Goal: Task Accomplishment & Management: Complete application form

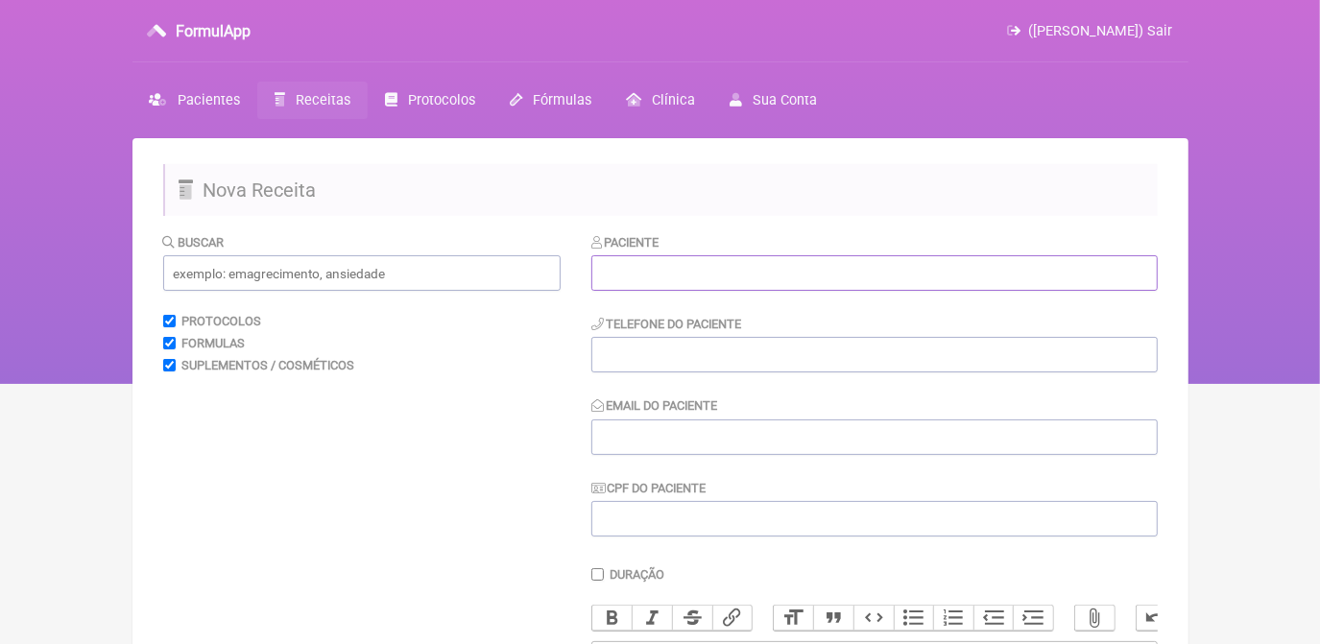
click at [879, 275] on input "text" at bounding box center [875, 273] width 567 height 36
paste input "Gilcea [PERSON_NAME] C Dos [PERSON_NAME]"
type input "Gilcea [PERSON_NAME] C Dos [PERSON_NAME]"
click at [714, 345] on input "tel" at bounding box center [875, 355] width 567 height 36
paste input "83998321444"
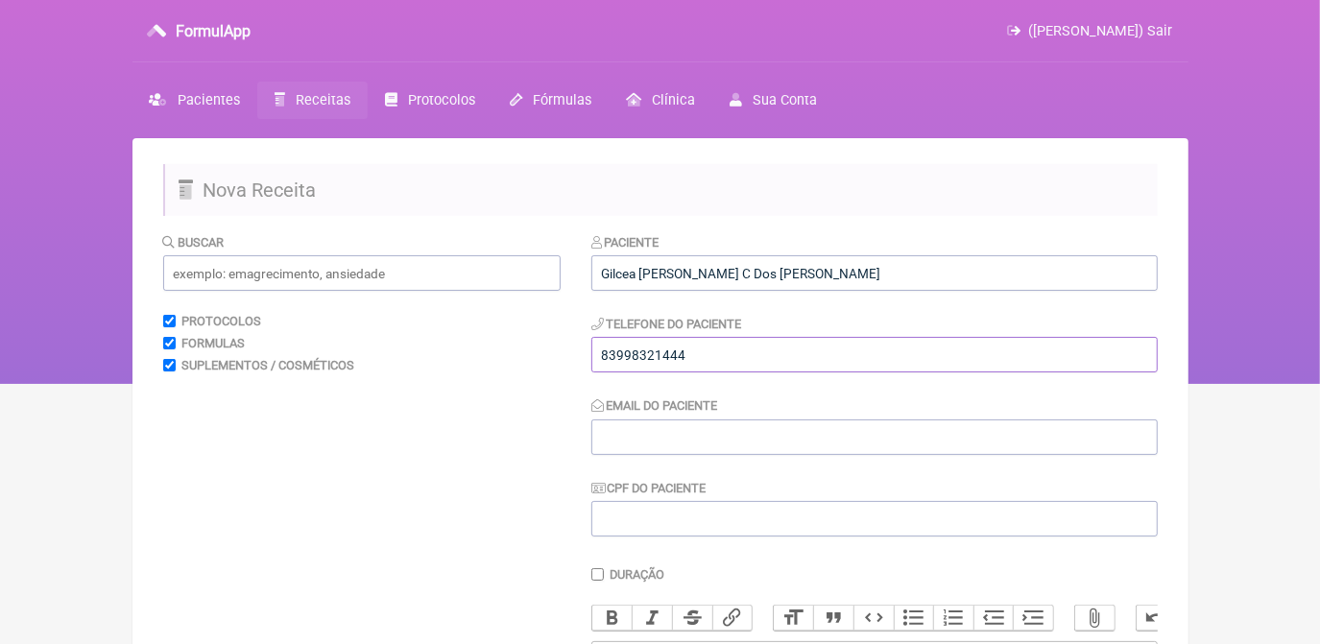
type input "83998321444"
click at [647, 426] on input "Email do Paciente" at bounding box center [875, 438] width 567 height 36
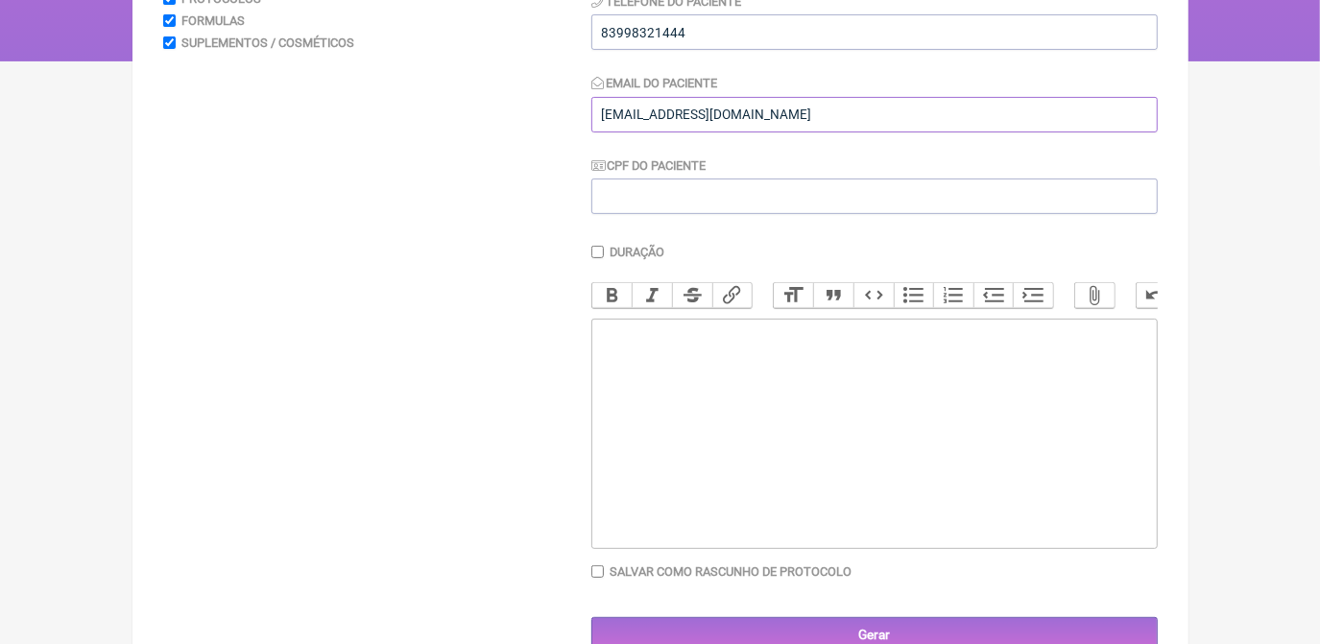
scroll to position [338, 0]
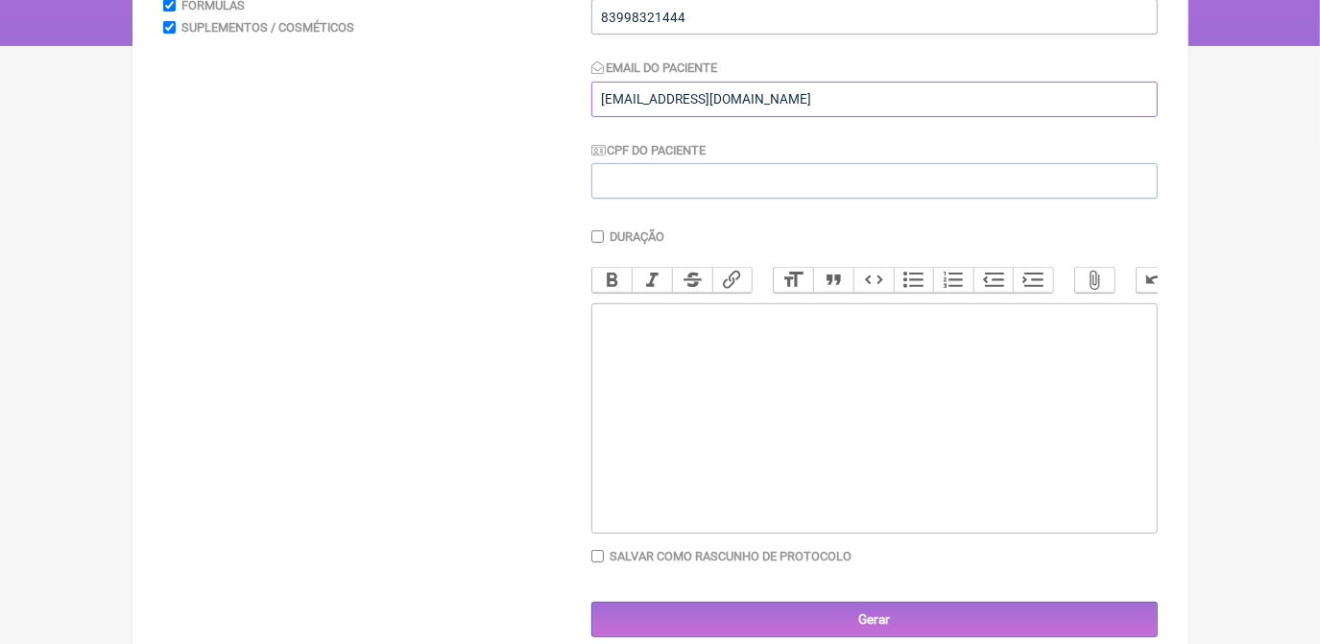
type input "CEA@GMAIL.COM"
click at [1031, 357] on trix-editor at bounding box center [875, 418] width 567 height 230
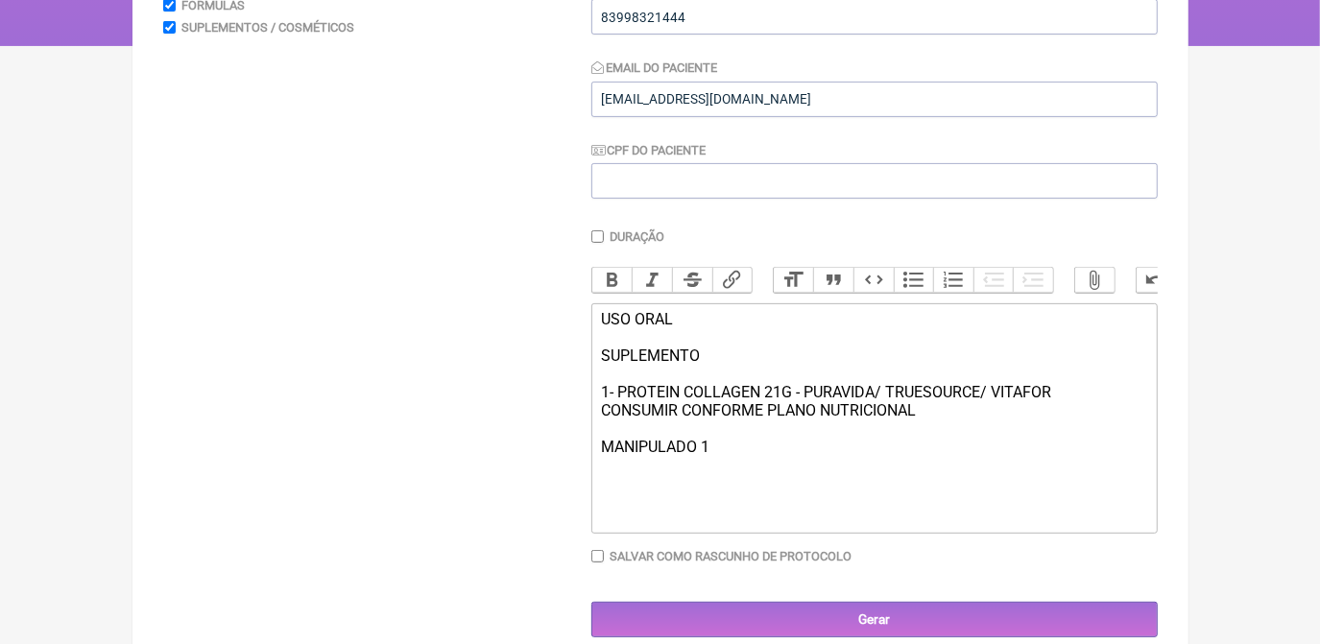
type trix-editor "<div>USO ORAL<br><br>SUPLEMENTO<br><br>1- PROTEIN COLLAGEN 21G - PURAVIDA/ TRUE…"
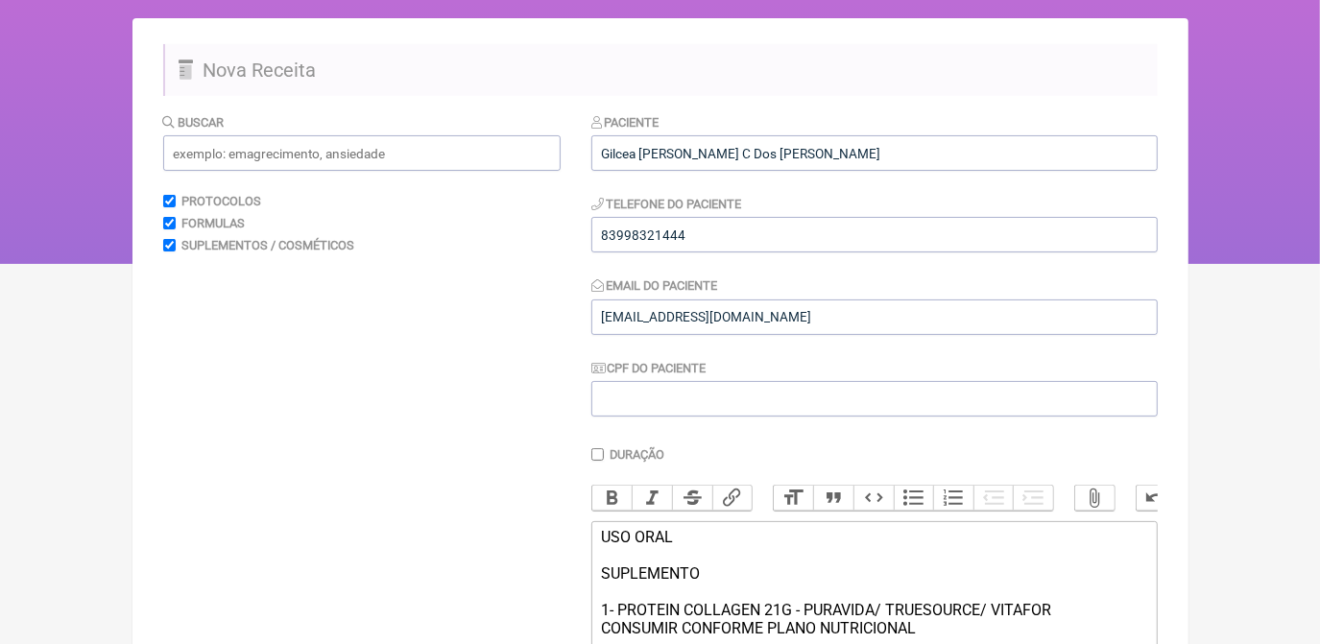
scroll to position [63, 0]
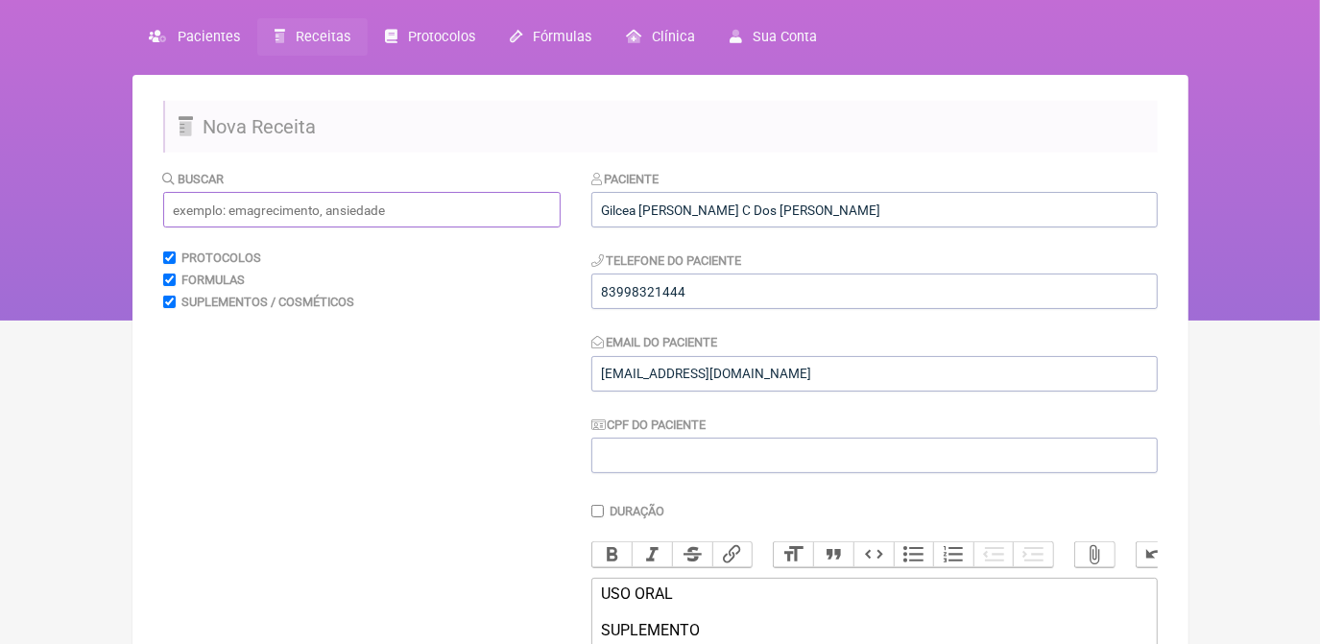
click at [387, 213] on input "text" at bounding box center [362, 210] width 398 height 36
click at [206, 212] on input "COLETEROL" at bounding box center [362, 210] width 398 height 36
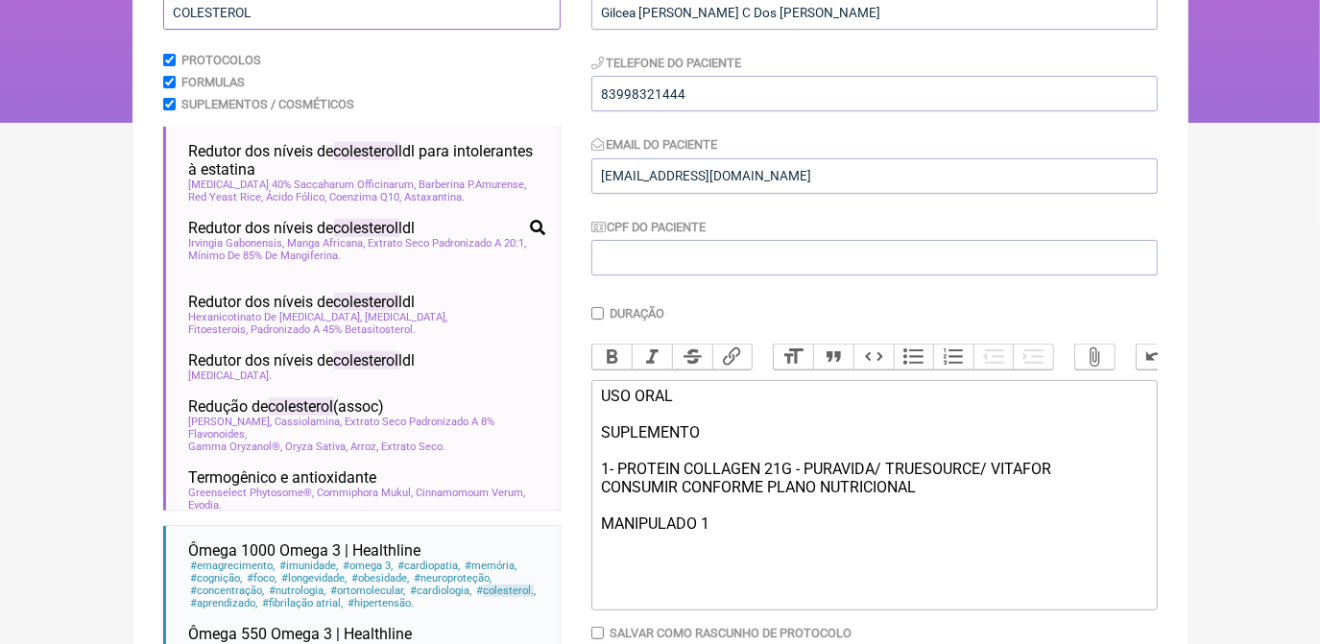
scroll to position [291, 0]
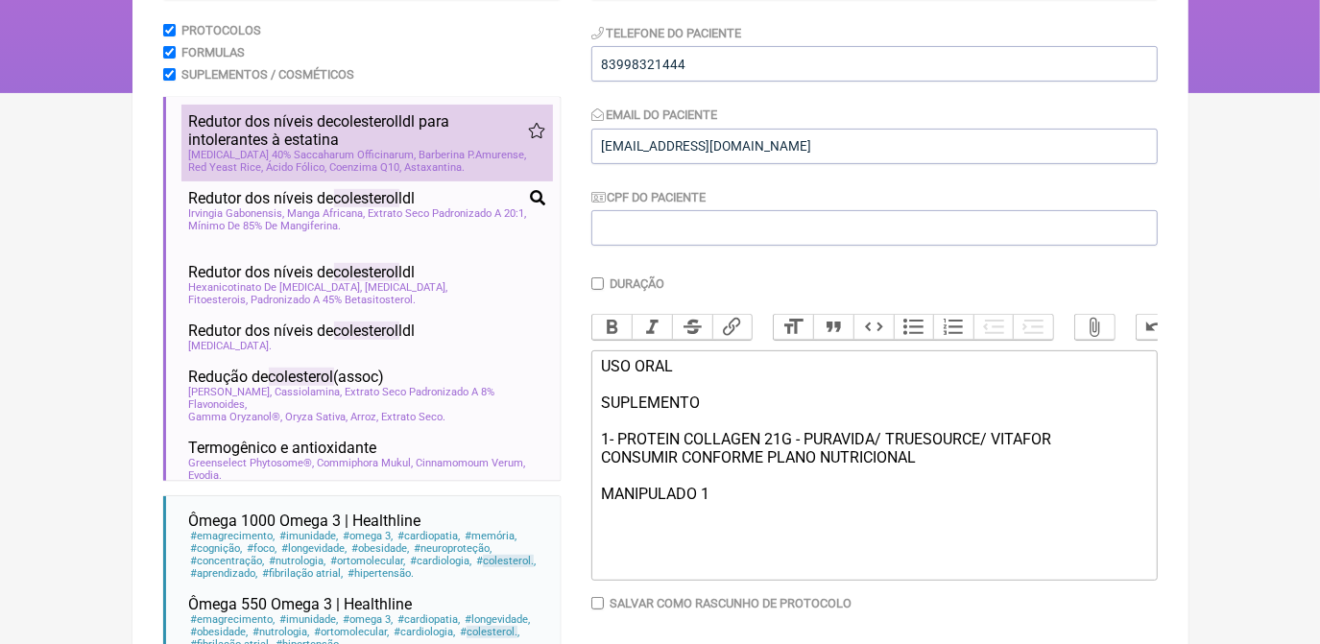
type input "COLESTEROL"
click at [395, 174] on span "Coenzima Q10" at bounding box center [366, 167] width 72 height 12
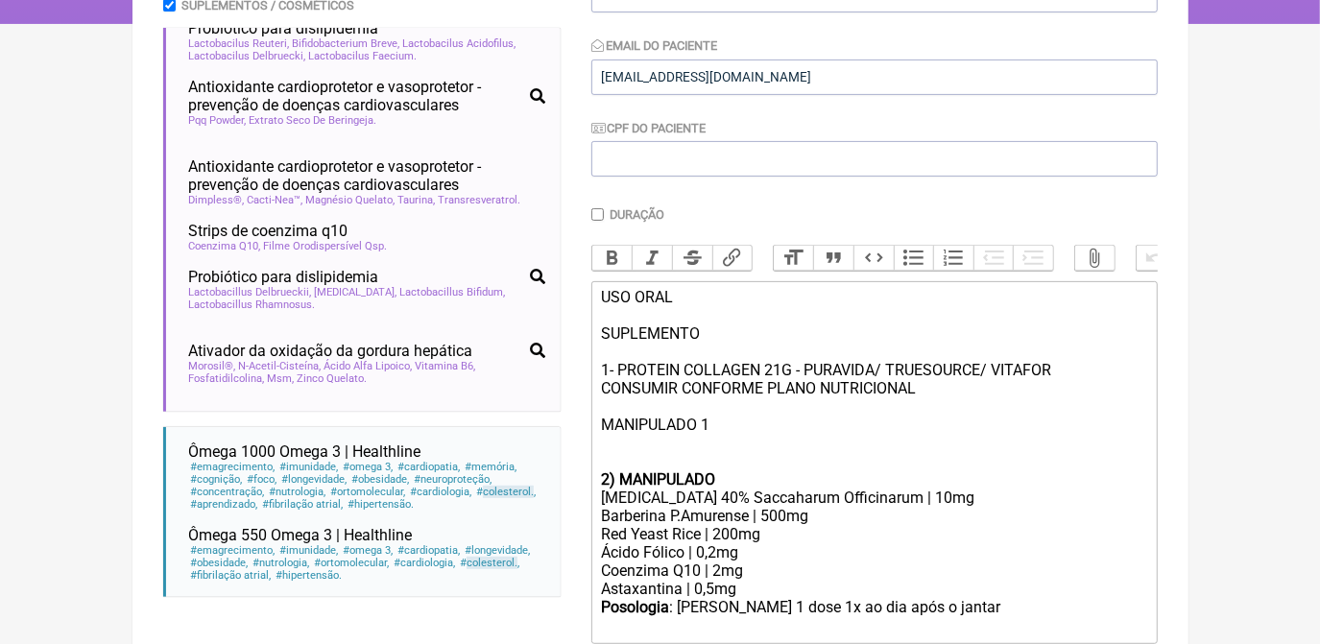
scroll to position [361, 0]
click at [608, 459] on div "USO ORAL SUPLEMENTO 1- PROTEIN COLLAGEN 21G - PURAVIDA/ TRUESOURCE/ VITAFOR CON…" at bounding box center [873, 378] width 545 height 182
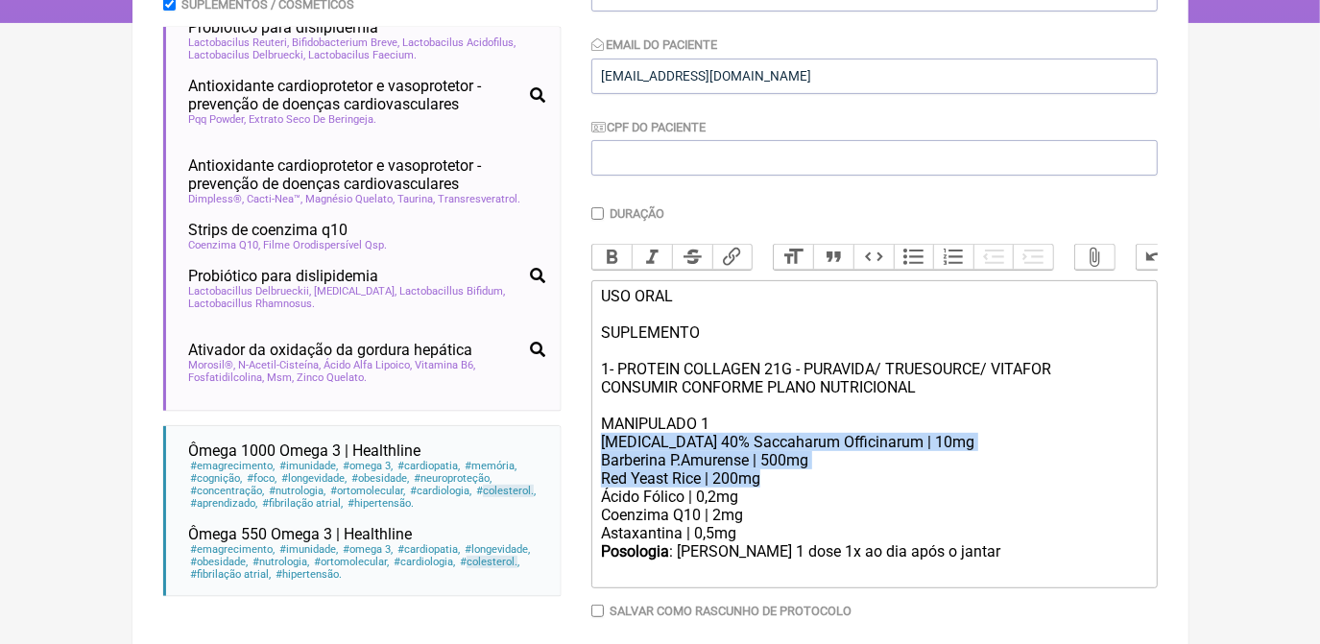
drag, startPoint x: 600, startPoint y: 458, endPoint x: 947, endPoint y: 490, distance: 348.1
click at [947, 490] on trix-editor "USO ORAL SUPLEMENTO 1- PROTEIN COLLAGEN 21G - PURAVIDA/ TRUESOURCE/ VITAFOR CON…" at bounding box center [875, 434] width 567 height 308
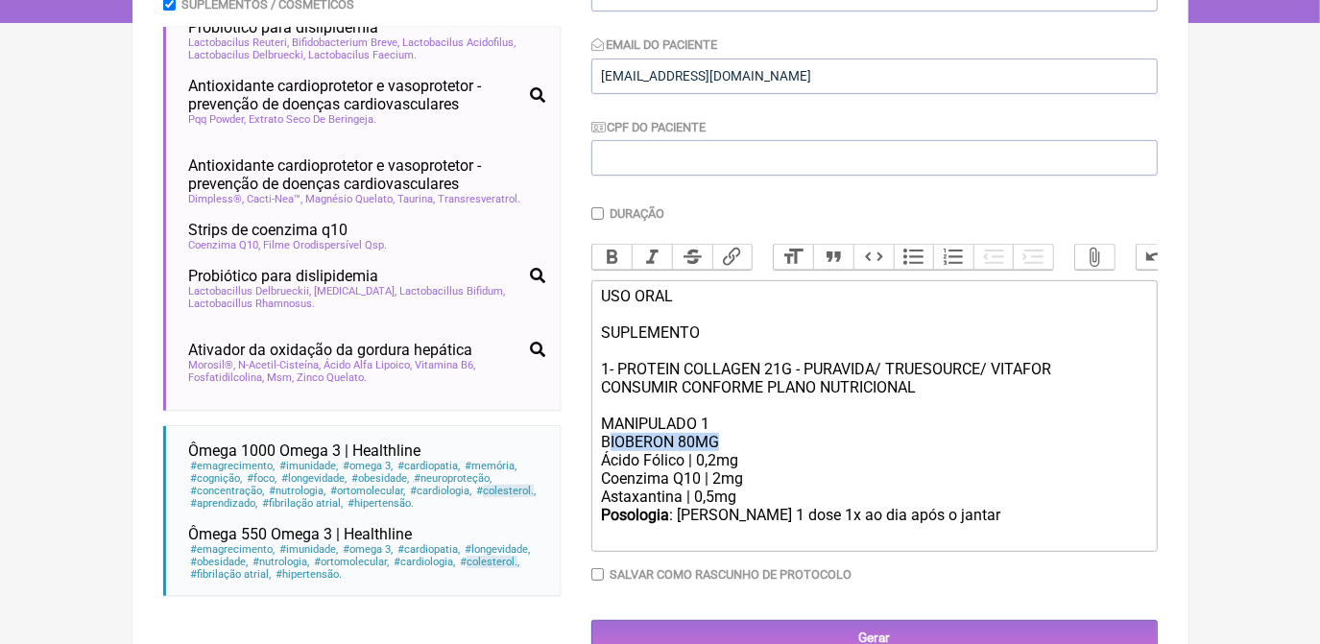
drag, startPoint x: 612, startPoint y: 457, endPoint x: 733, endPoint y: 459, distance: 121.0
click at [733, 451] on div "USO ORAL SUPLEMENTO 1- PROTEIN COLLAGEN 21G - PURAVIDA/ TRUESOURCE/ VITAFOR CON…" at bounding box center [873, 369] width 545 height 164
drag, startPoint x: 602, startPoint y: 481, endPoint x: 746, endPoint y: 497, distance: 145.0
click at [746, 497] on trix-editor "USO ORAL SUPLEMENTO 1- PROTEIN COLLAGEN 21G - PURAVIDA/ TRUESOURCE/ VITAFOR CON…" at bounding box center [875, 416] width 567 height 272
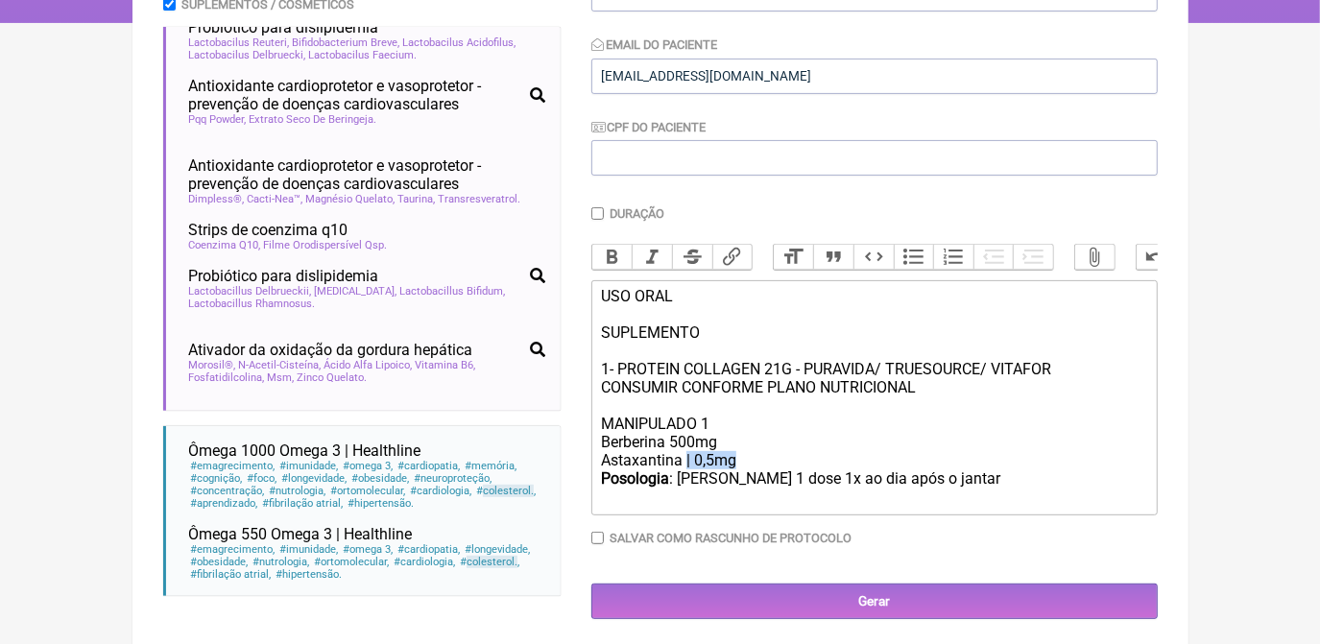
drag, startPoint x: 686, startPoint y: 482, endPoint x: 738, endPoint y: 483, distance: 51.9
click at [738, 470] on div "Astaxantina | 0,5mg" at bounding box center [873, 460] width 545 height 18
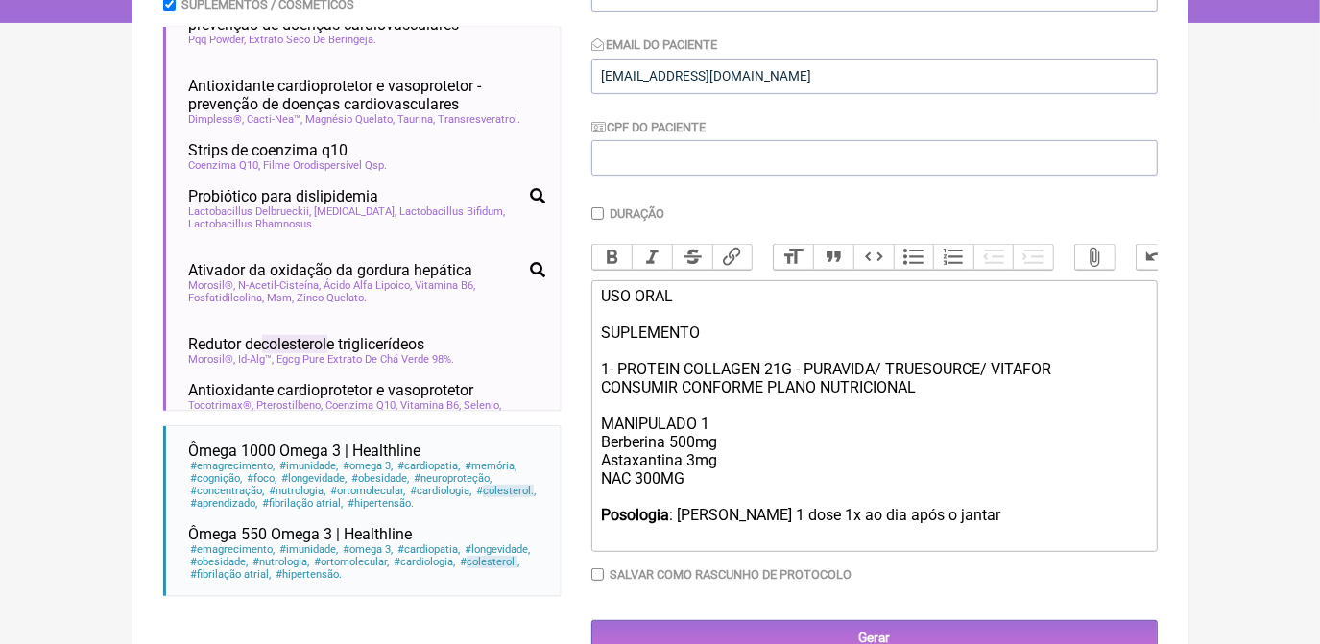
scroll to position [515, 0]
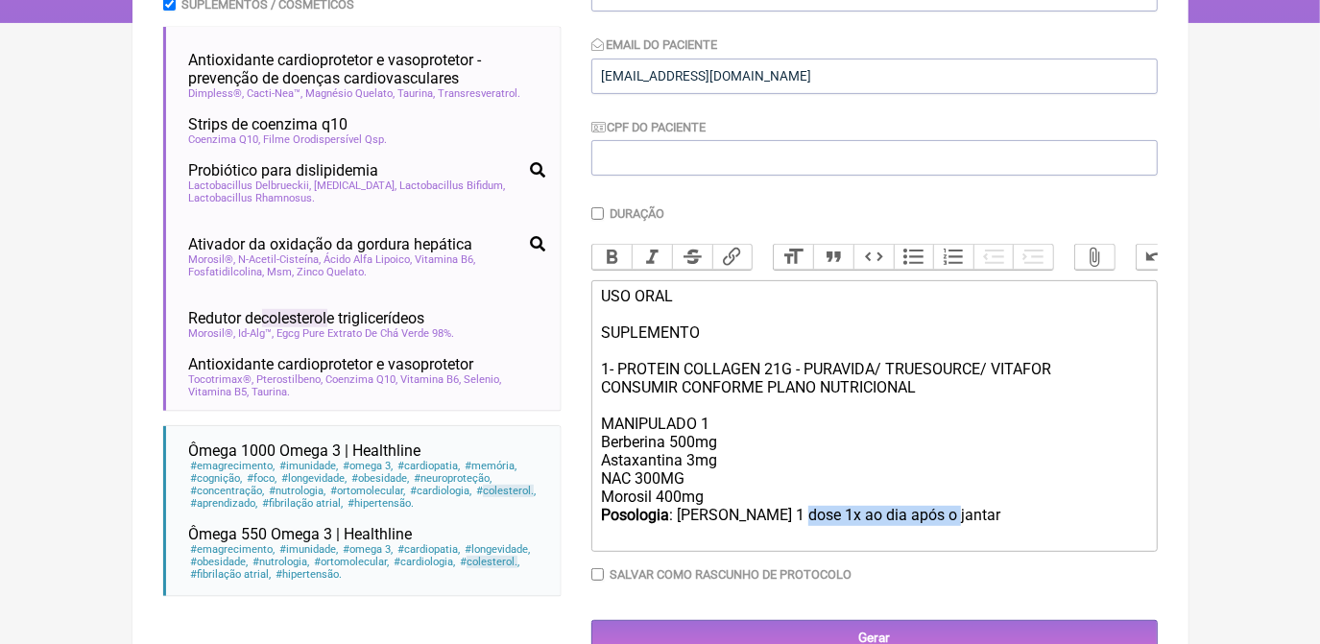
drag, startPoint x: 797, startPoint y: 538, endPoint x: 942, endPoint y: 539, distance: 145.0
click at [942, 539] on div "Posologia : Tomar 1 dose 1x ao dia após o jantar ㅤ" at bounding box center [873, 525] width 545 height 38
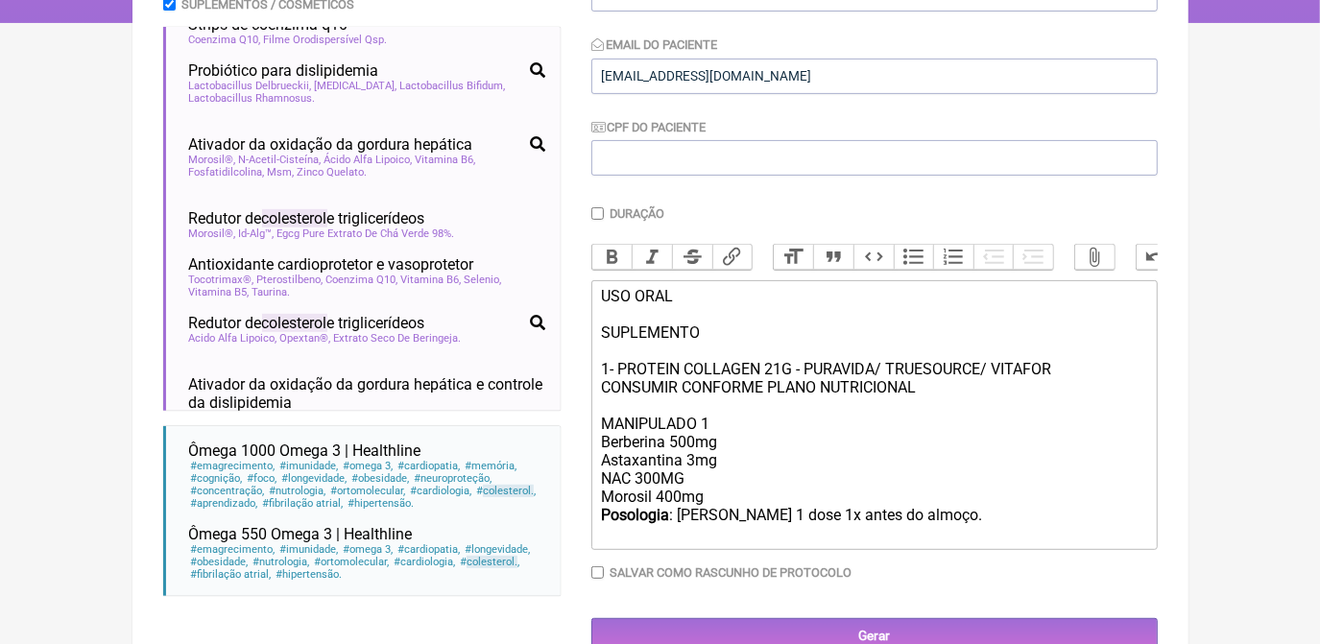
scroll to position [628, 0]
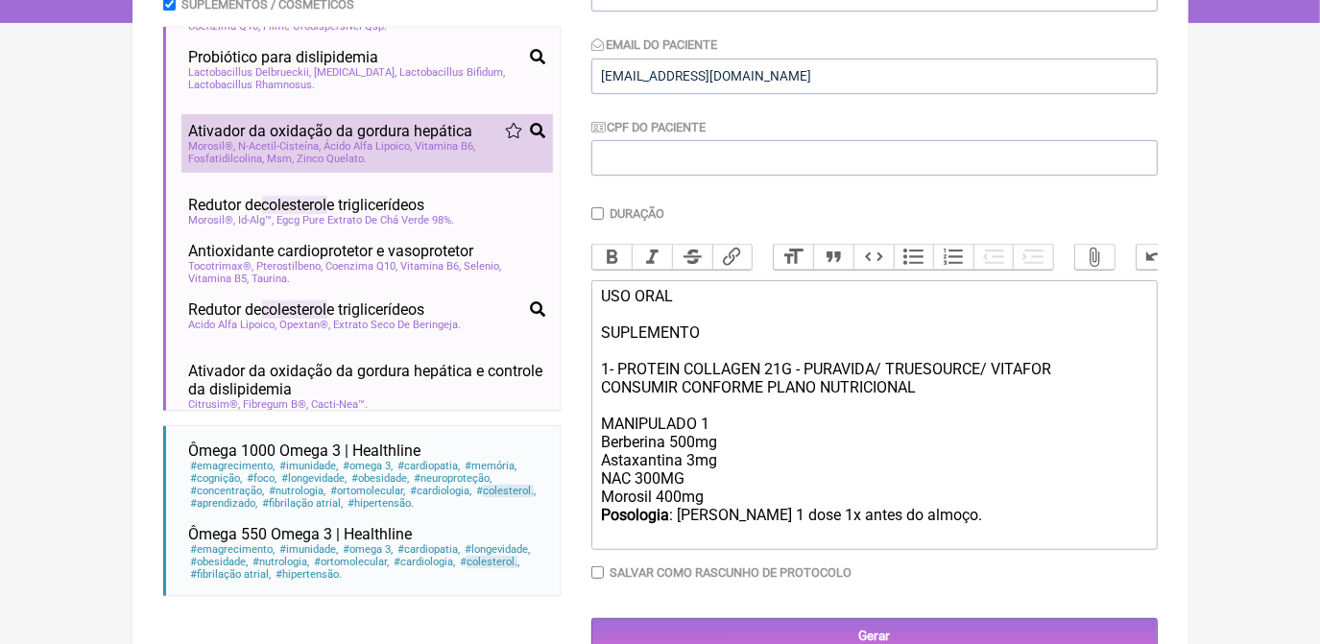
click at [440, 165] on div "Morosil® N-Acetil-Cisteína Ácido Alfa Lipoico Vitamina B6 Fosfatidilcolina Msm …" at bounding box center [367, 152] width 356 height 25
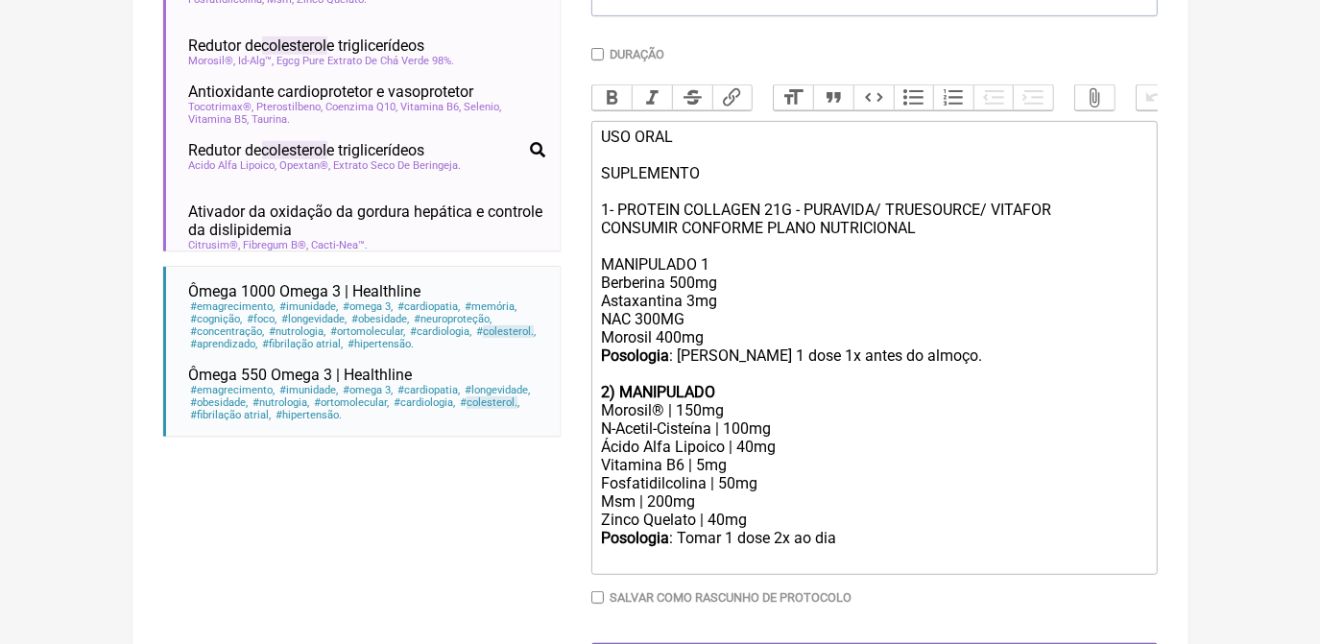
scroll to position [538, 0]
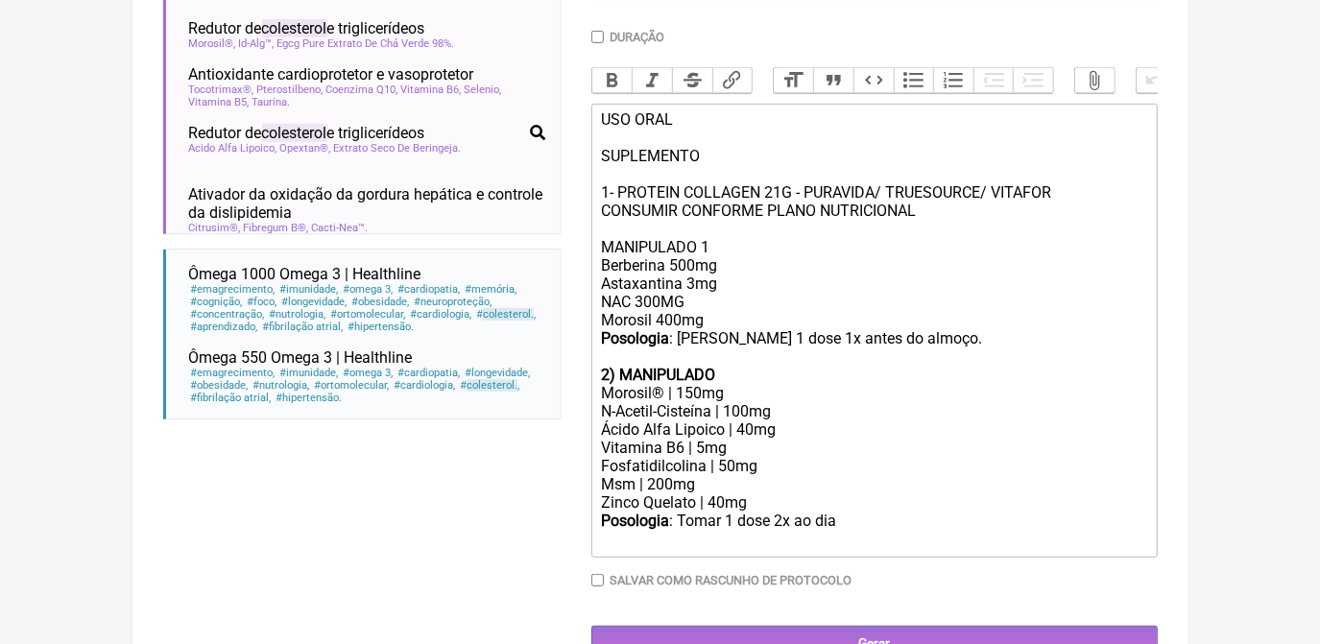
click at [709, 329] on div "Astaxantina 3mg NAC 300MG Morosil 400mg" at bounding box center [873, 302] width 545 height 55
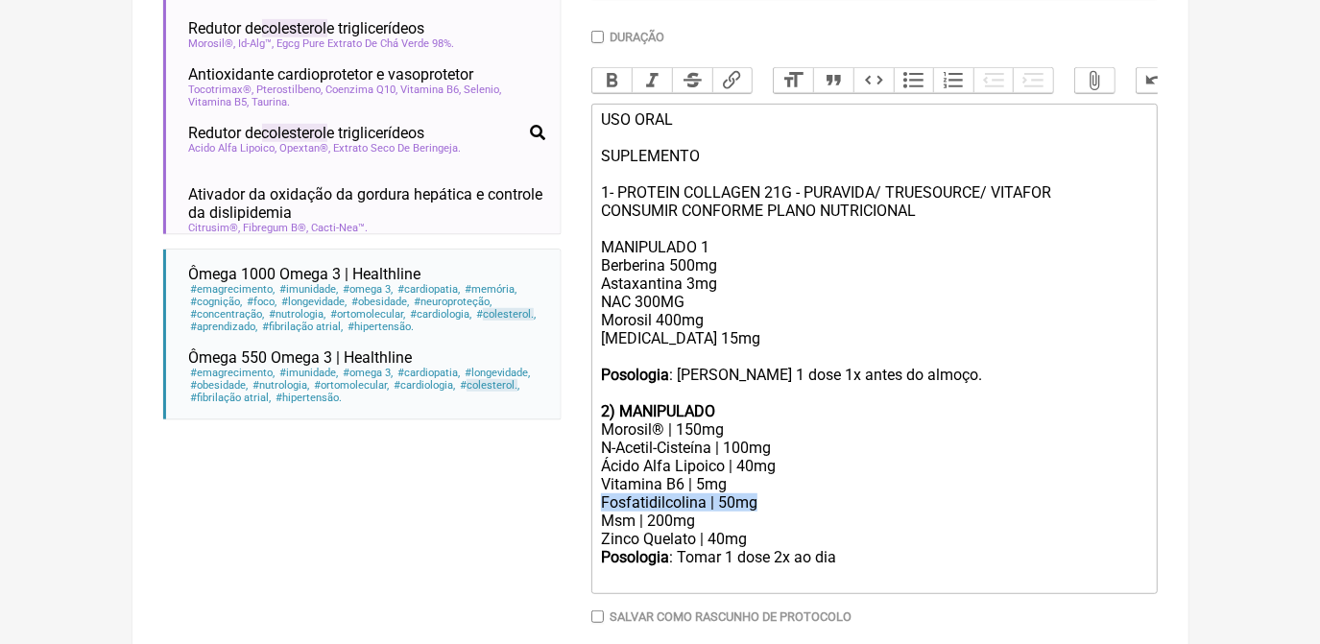
drag, startPoint x: 599, startPoint y: 528, endPoint x: 764, endPoint y: 530, distance: 165.2
click at [764, 530] on trix-editor "USO ORAL SUPLEMENTO 1- PROTEIN COLLAGEN 21G - PURAVIDA/ TRUESOURCE/ VITAFOR CON…" at bounding box center [875, 349] width 567 height 491
copy div "Fosfatidilcolina | 50mg"
click at [646, 366] on div "Astaxantina 3mg NAC 300MG Morosil 400mg Piridoxina 15mg" at bounding box center [873, 320] width 545 height 91
paste trix-editor "Fosfatidilcolina | 50mg"
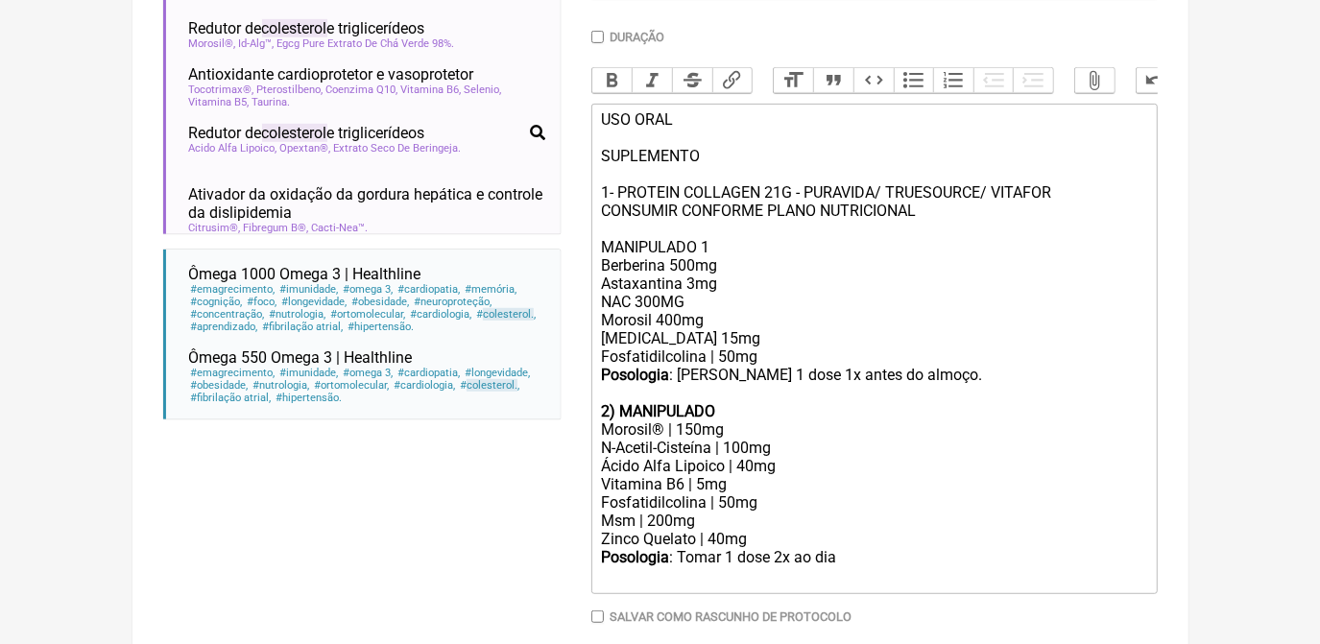
click at [663, 342] on div "Astaxantina 3mg NAC 300MG Morosil 400mg Piridoxina 15mg Fosfatidilcolina | 50mg" at bounding box center [873, 320] width 545 height 91
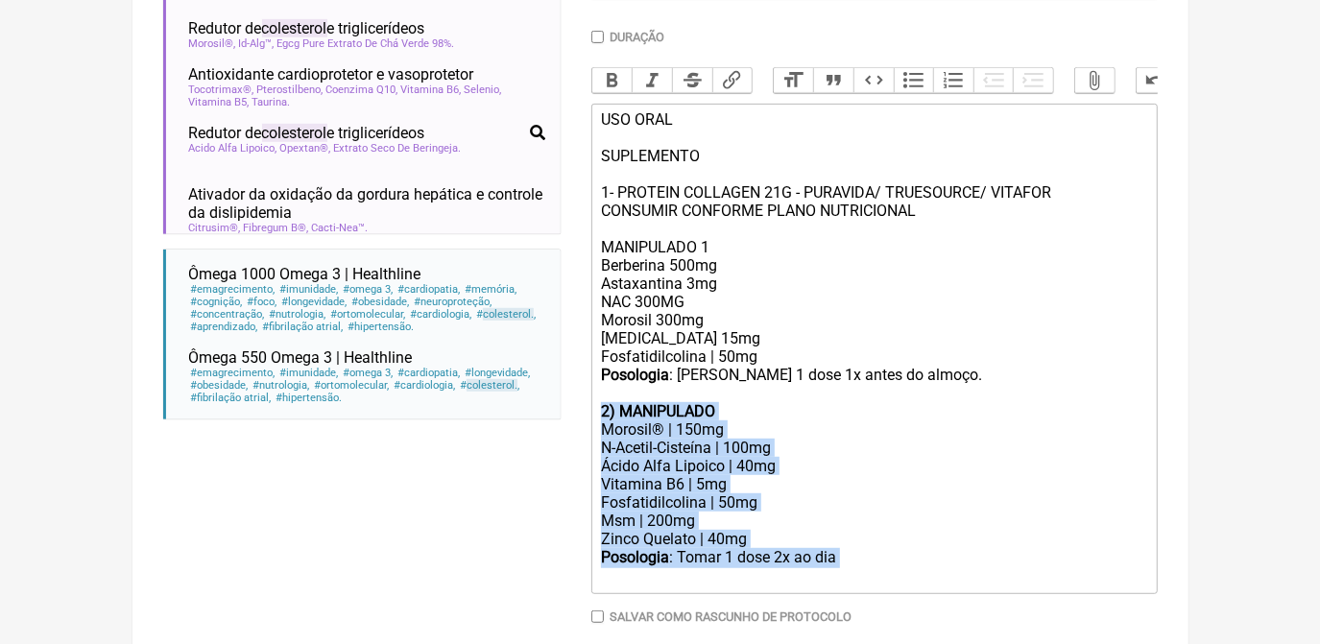
drag, startPoint x: 601, startPoint y: 433, endPoint x: 858, endPoint y: 591, distance: 300.9
click at [858, 591] on trix-editor "USO ORAL SUPLEMENTO 1- PROTEIN COLLAGEN 21G - PURAVIDA/ TRUESOURCE/ VITAFOR CON…" at bounding box center [875, 349] width 567 height 491
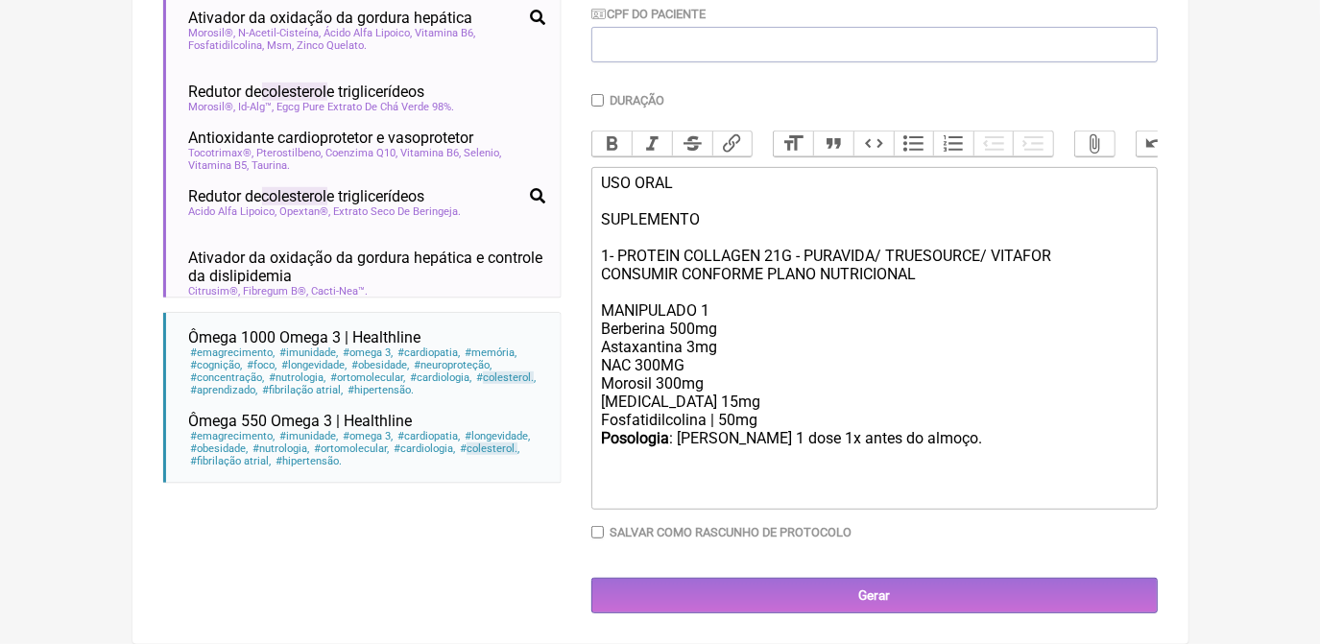
scroll to position [498, 0]
drag, startPoint x: 596, startPoint y: 302, endPoint x: 750, endPoint y: 305, distance: 153.7
click at [750, 305] on trix-editor "USO ORAL SUPLEMENTO 1- PROTEIN COLLAGEN 21G - PURAVIDA/ TRUESOURCE/ VITAFOR CON…" at bounding box center [875, 338] width 567 height 343
click at [610, 132] on button "Bold" at bounding box center [613, 144] width 40 height 25
click at [817, 445] on div "Posologia : Tomar 1 dose 1x antes do almoço." at bounding box center [873, 447] width 545 height 36
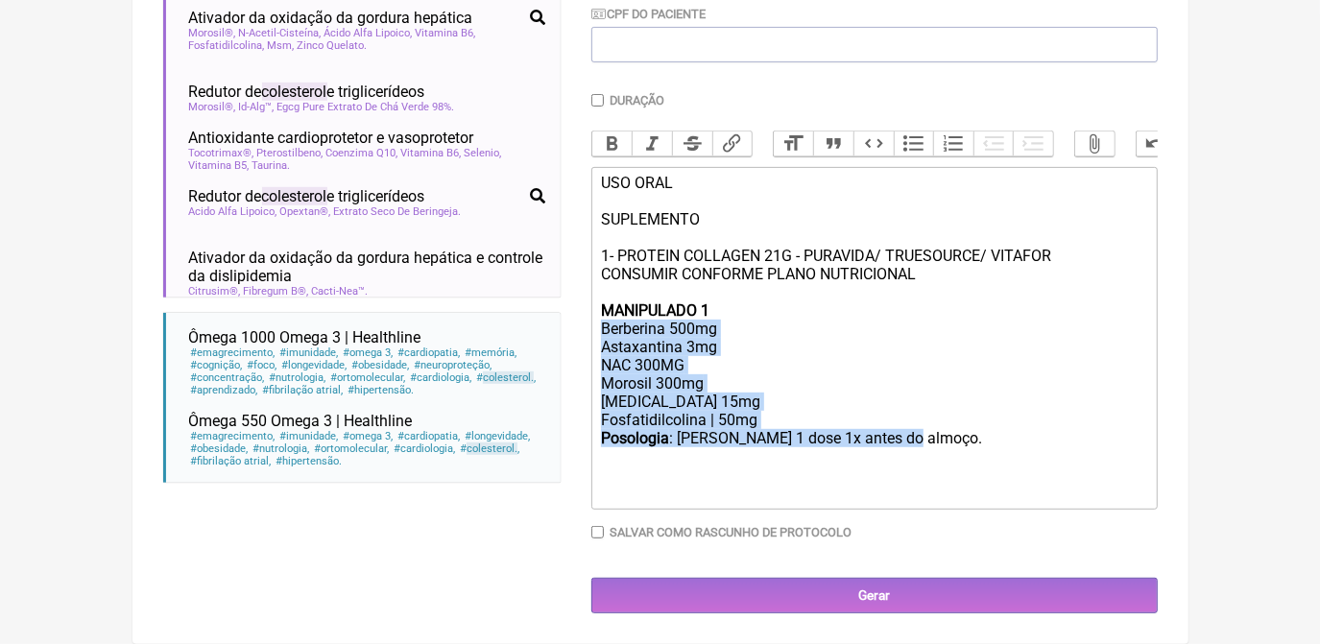
drag, startPoint x: 914, startPoint y: 444, endPoint x: 581, endPoint y: 327, distance: 353.2
click at [581, 327] on form "Buscar COLESTEROL Protocolos Formulas Suplementos / Cosméticos Redutor dos níve…" at bounding box center [660, 186] width 995 height 856
type trix-editor "<div>USO ORAL<br><br>SUPLEMENTO<br><br>1- PROTEIN COLLAGEN 21G - PURAVIDA/ TRUE…"
copy trix-editor "Berberina 500mg Astaxantina 3mg NAC 300MG Morosil 300mg Piridoxina 15mg Fosfati…"
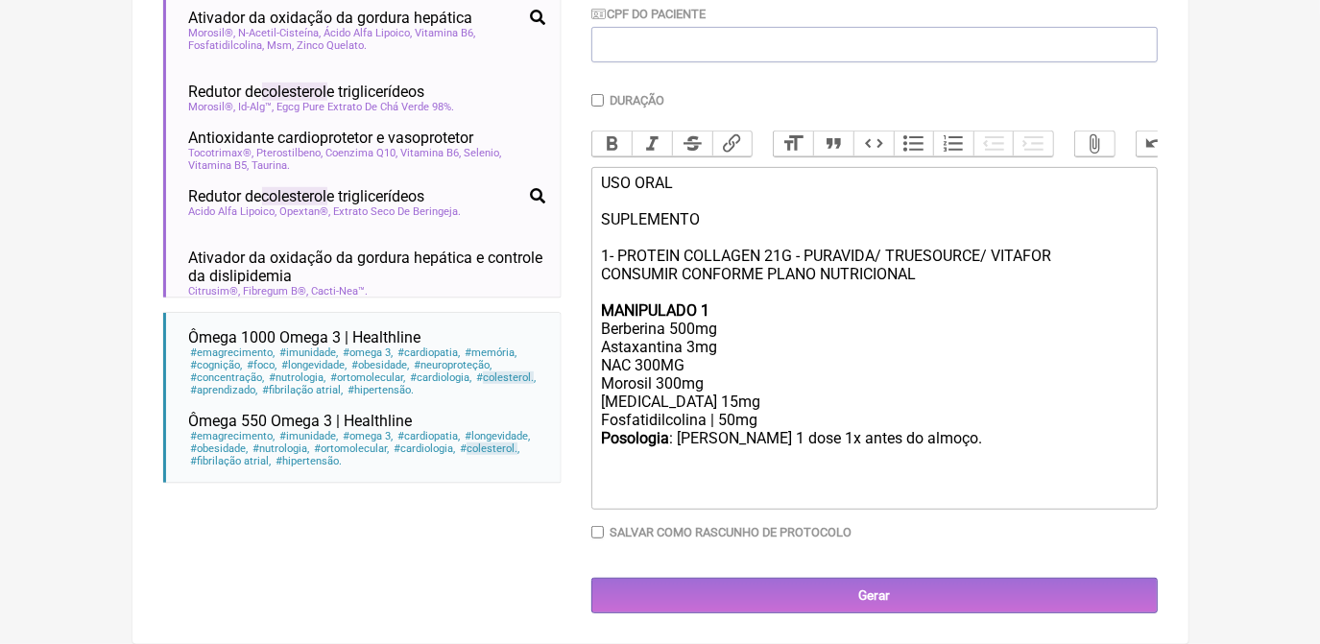
click at [773, 496] on div at bounding box center [873, 484] width 545 height 36
drag, startPoint x: 602, startPoint y: 176, endPoint x: 705, endPoint y: 213, distance: 109.4
click at [705, 213] on div "USO ORAL SUPLEMENTO 1- PROTEIN COLLAGEN 21G - PURAVIDA/ TRUESOURCE/ VITAFOR CON…" at bounding box center [873, 256] width 545 height 164
click at [612, 132] on button "Bold" at bounding box center [613, 144] width 40 height 25
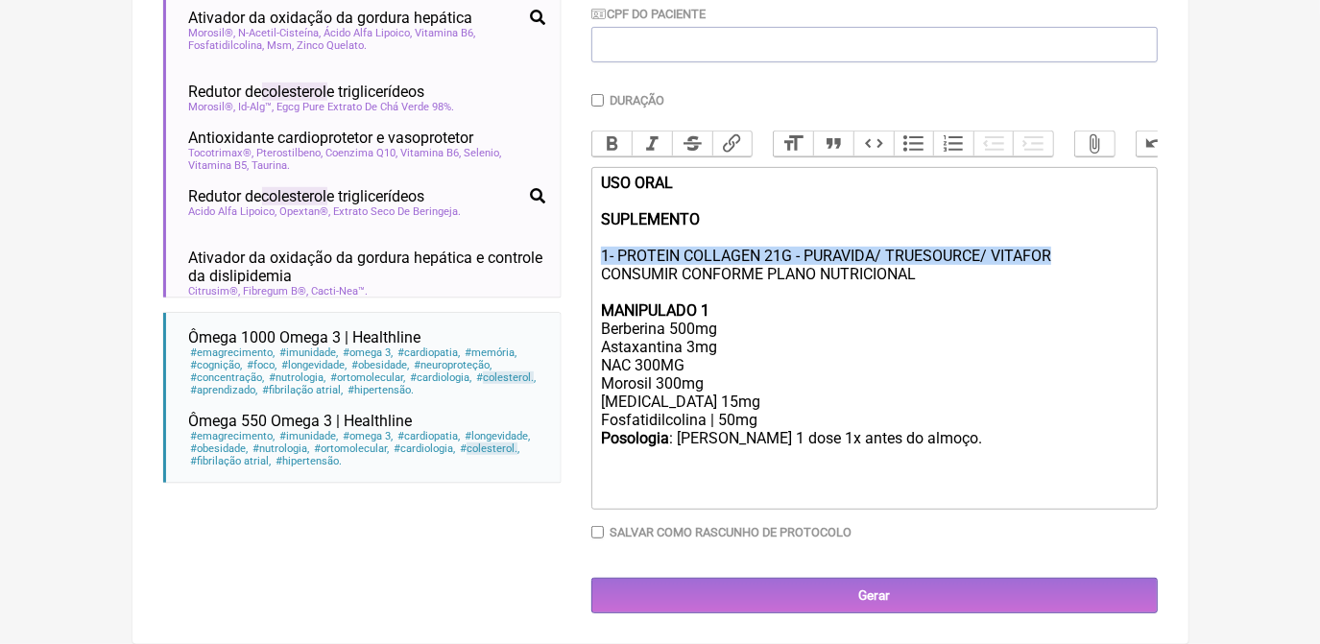
drag, startPoint x: 602, startPoint y: 252, endPoint x: 1066, endPoint y: 247, distance: 463.9
click at [1066, 247] on div "USO ORAL SUPLEMENTO 1- PROTEIN COLLAGEN 21G - PURAVIDA/ TRUESOURCE/ VITAFOR CON…" at bounding box center [873, 256] width 545 height 164
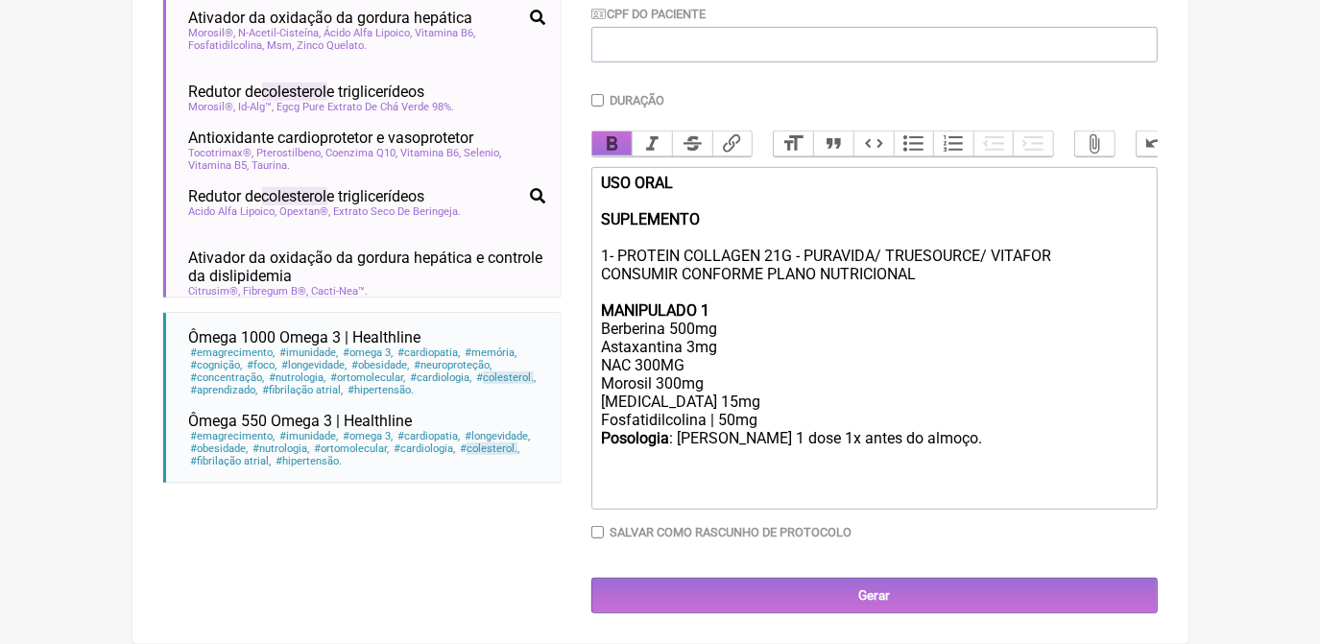
click at [617, 132] on button "Bold" at bounding box center [613, 144] width 40 height 25
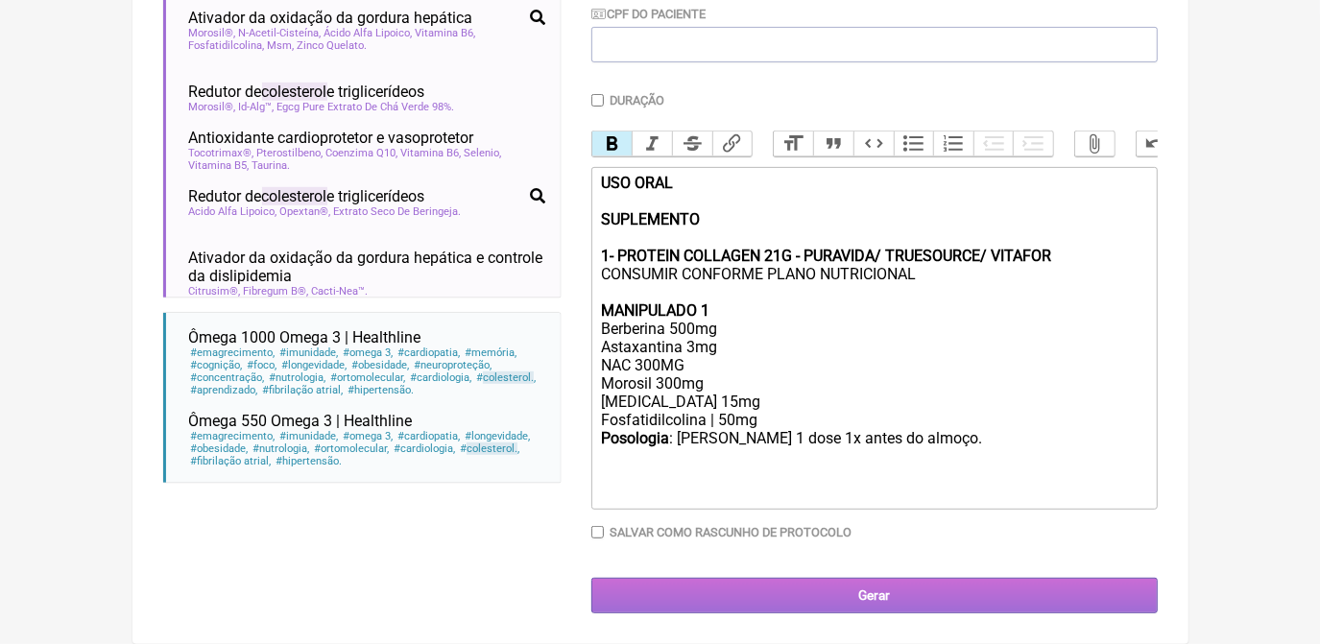
click at [857, 599] on input "Gerar" at bounding box center [875, 596] width 567 height 36
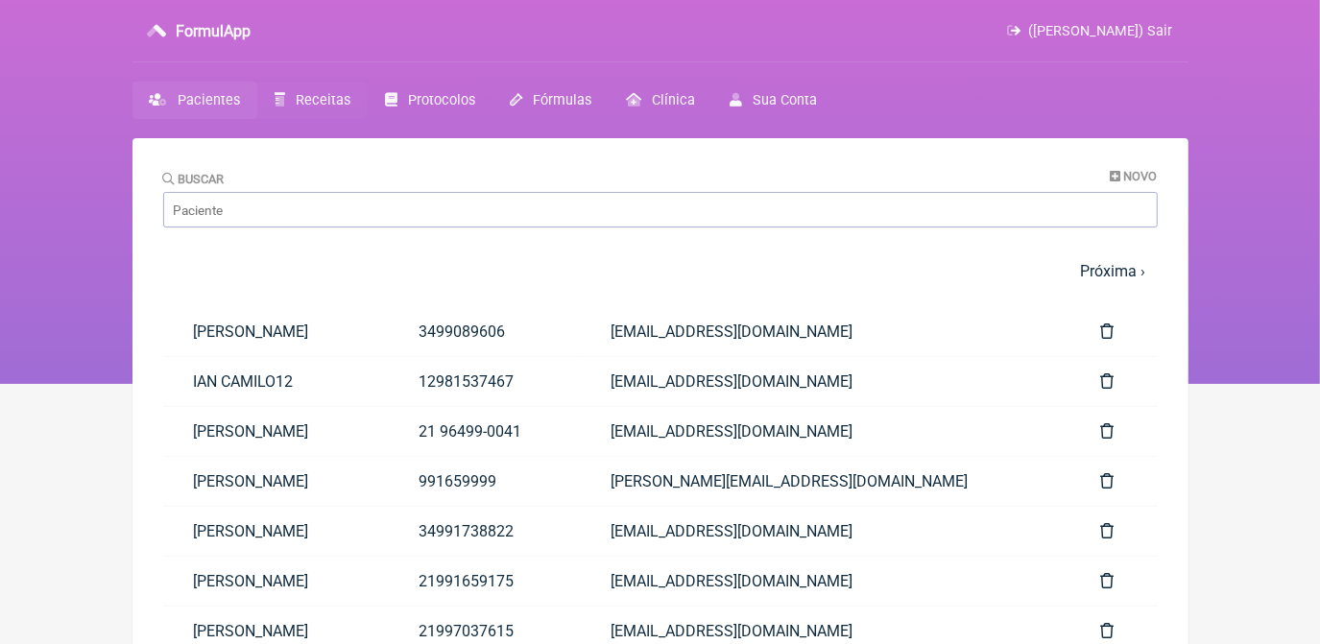
click at [317, 101] on span "Receitas" at bounding box center [323, 100] width 55 height 16
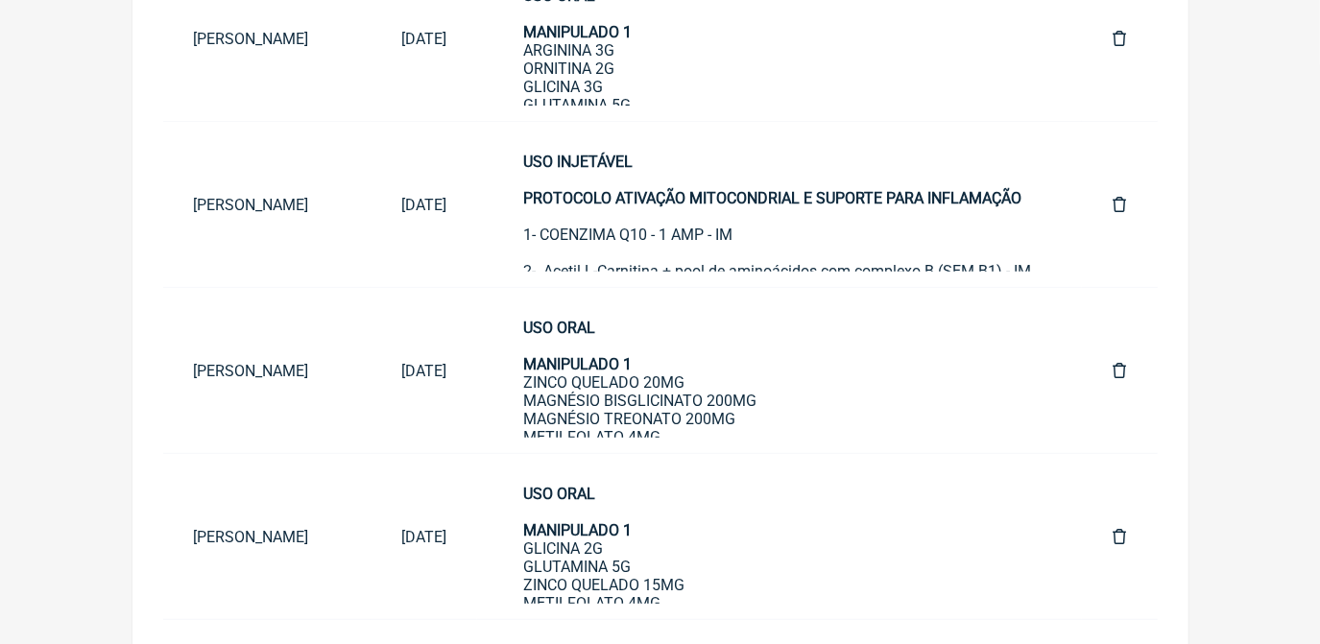
scroll to position [443, 0]
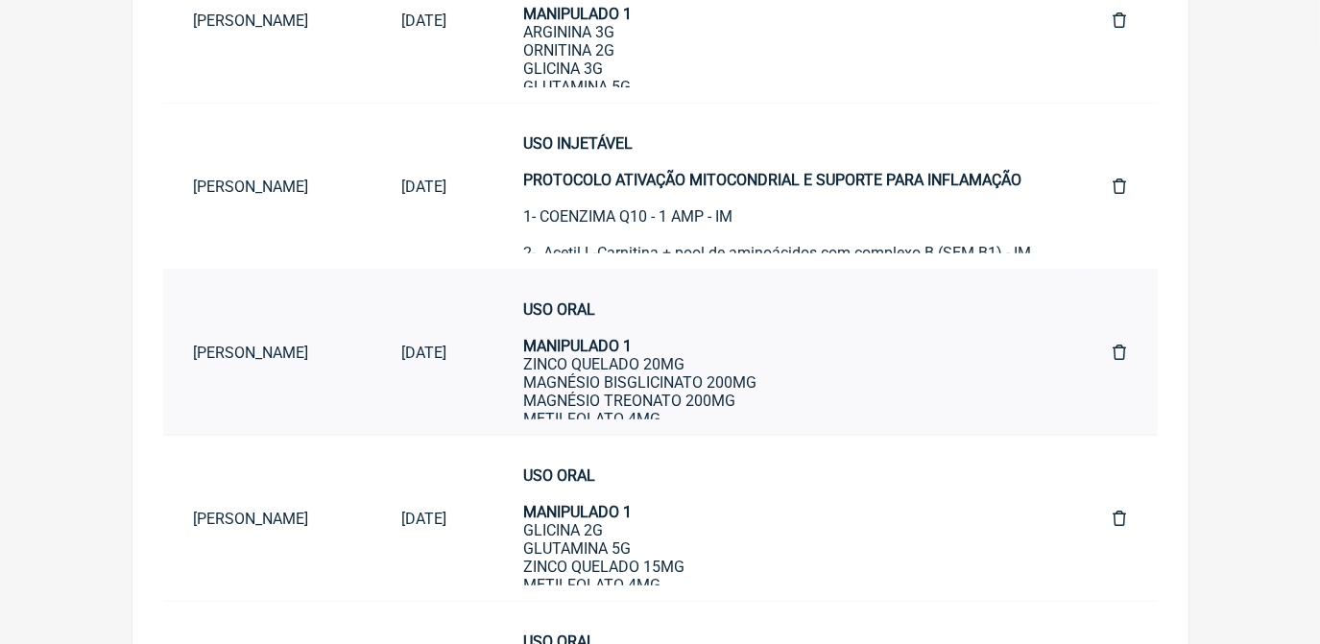
click at [740, 376] on div "USO ORAL MANIPULADO 1 ZINCO QUELADO 20MG MAGNÉSIO BISGLICINATO 200MG MAGNÉSIO T…" at bounding box center [779, 593] width 513 height 584
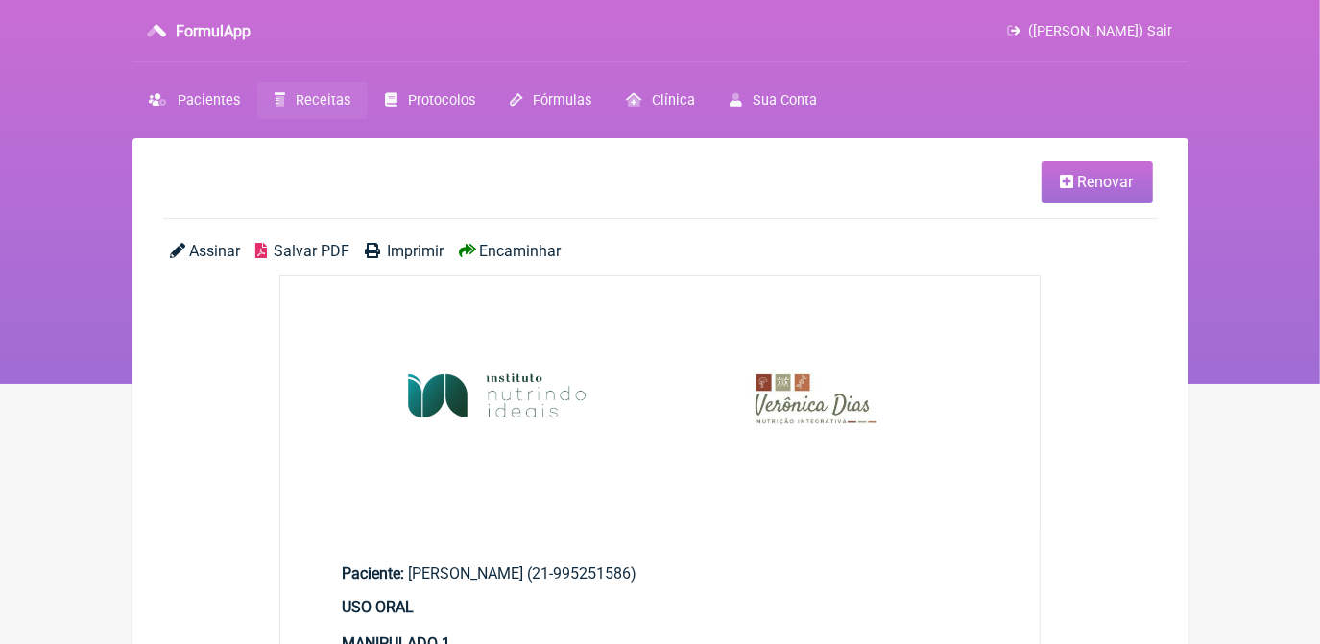
click at [1080, 195] on link "Renovar" at bounding box center [1097, 181] width 111 height 41
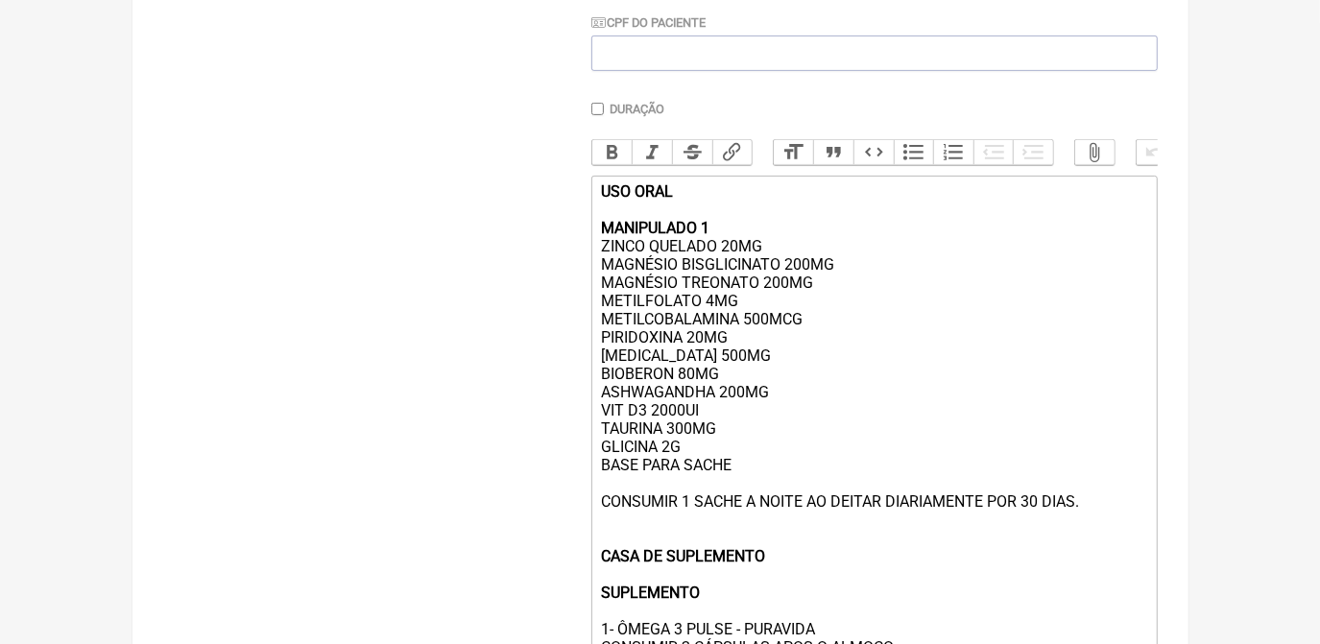
scroll to position [501, 0]
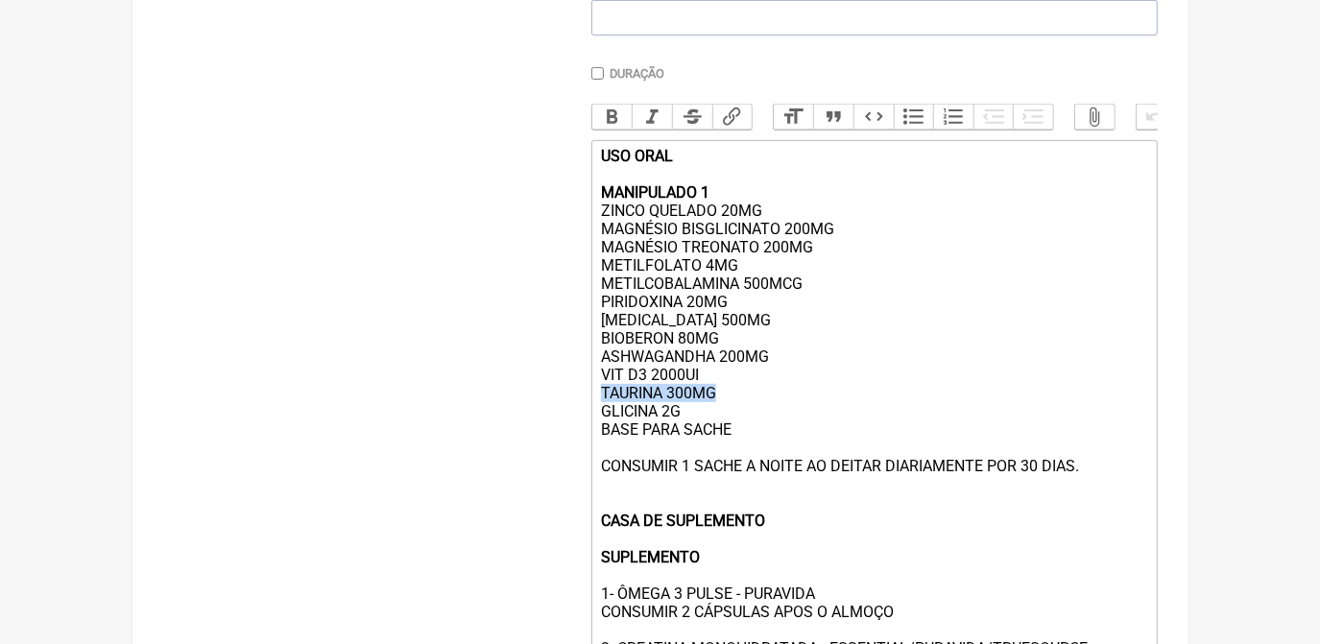
drag, startPoint x: 602, startPoint y: 409, endPoint x: 747, endPoint y: 405, distance: 145.1
click at [747, 405] on div "USO ORAL MANIPULADO 1 ZINCO QUELADO 20MG MAGNÉSIO BISGLICINATO 200MG MAGNÉSIO T…" at bounding box center [873, 439] width 545 height 584
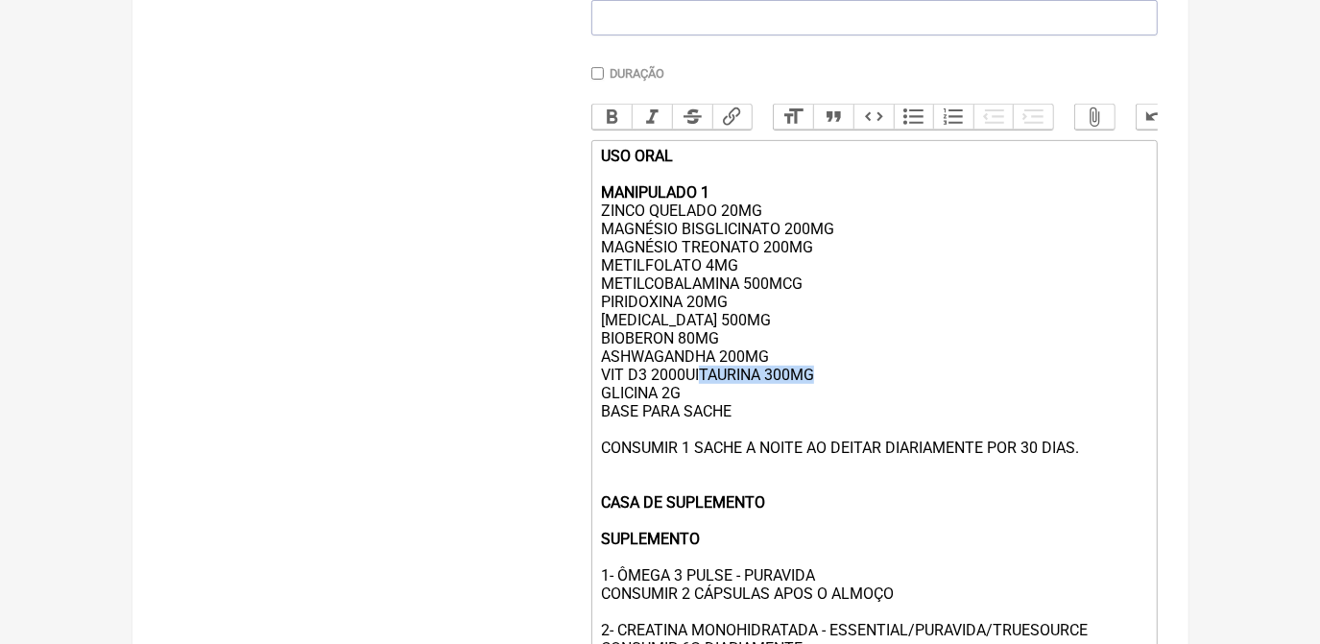
drag, startPoint x: 697, startPoint y: 397, endPoint x: 824, endPoint y: 403, distance: 126.9
click at [824, 403] on div "USO ORAL MANIPULADO 1 ZINCO QUELADO 20MG MAGNÉSIO BISGLICINATO 200MG MAGNÉSIO T…" at bounding box center [873, 430] width 545 height 566
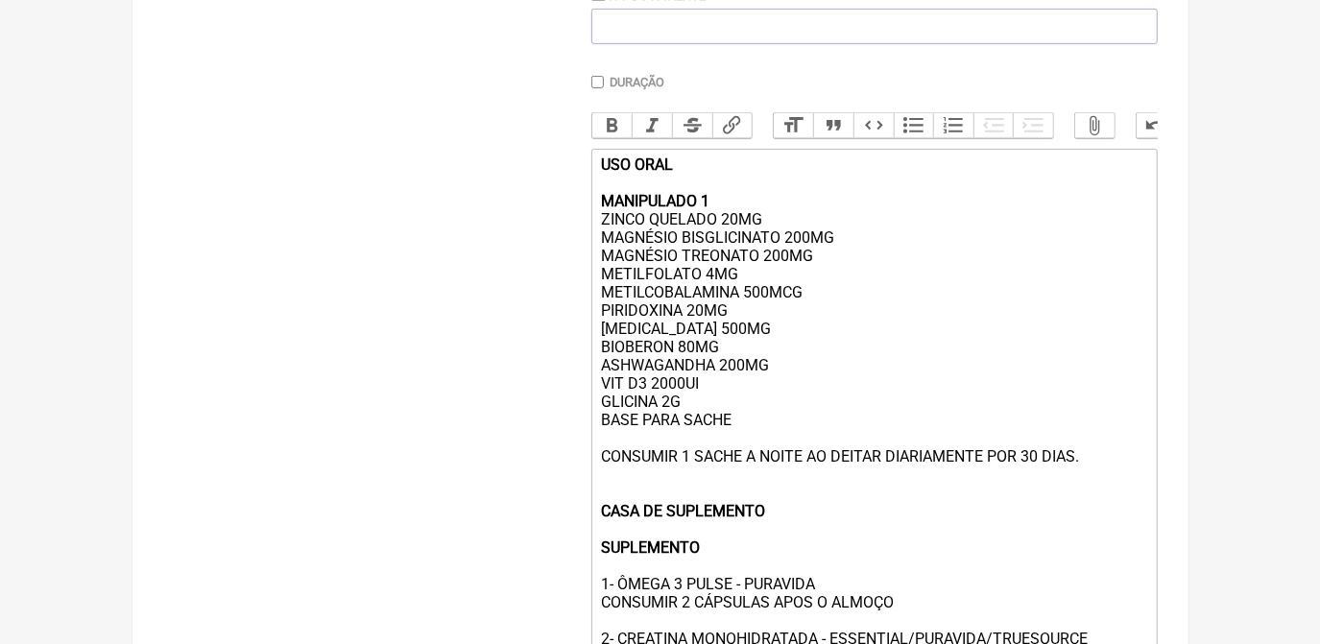
scroll to position [478, 0]
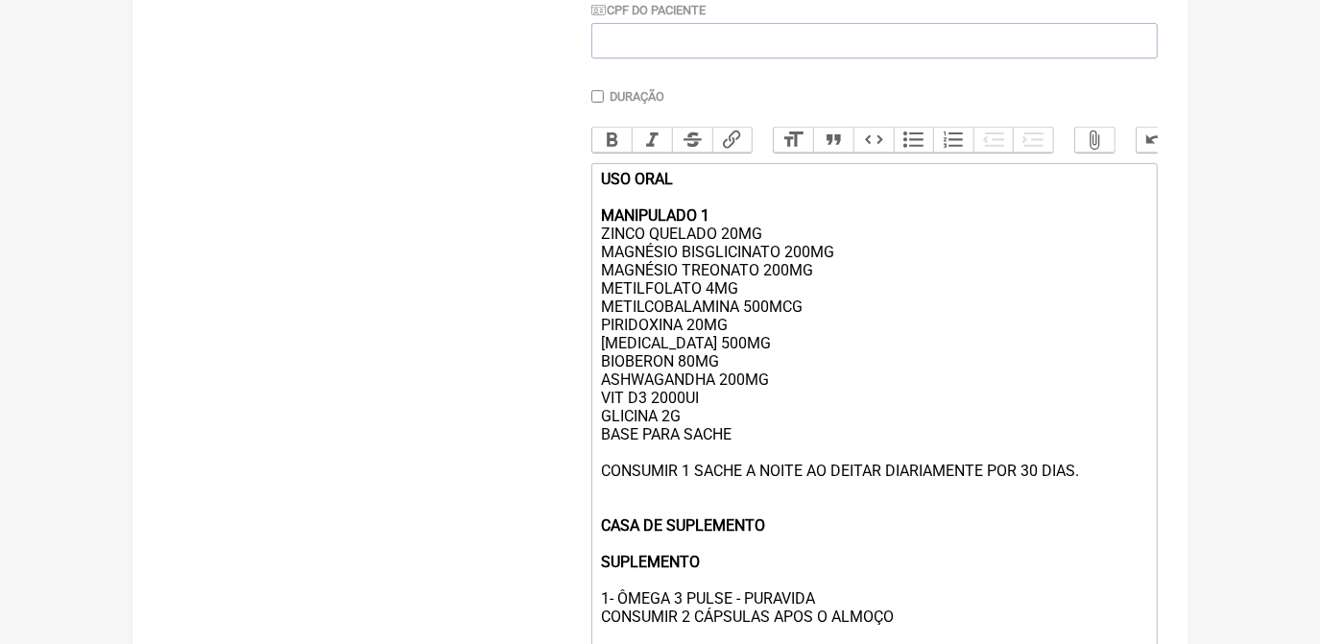
click at [729, 303] on div "USO ORAL MANIPULADO 1 ZINCO QUELADO 20MG MAGNÉSIO BISGLICINATO 200MG MAGNÉSIO T…" at bounding box center [873, 453] width 545 height 566
click at [712, 303] on div "USO ORAL MANIPULADO 1 ZINCO QUELADO 20MG MAGNÉSIO BISGLICINATO 200MG MAGNÉSIO T…" at bounding box center [873, 453] width 545 height 566
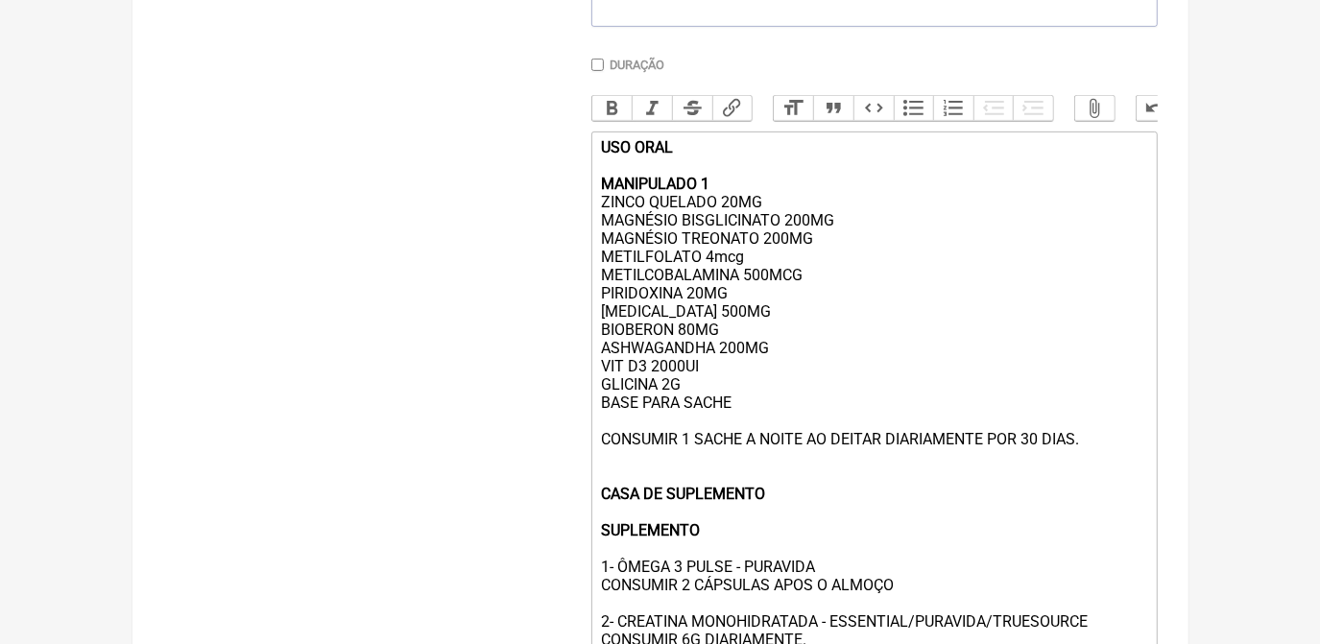
scroll to position [508, 0]
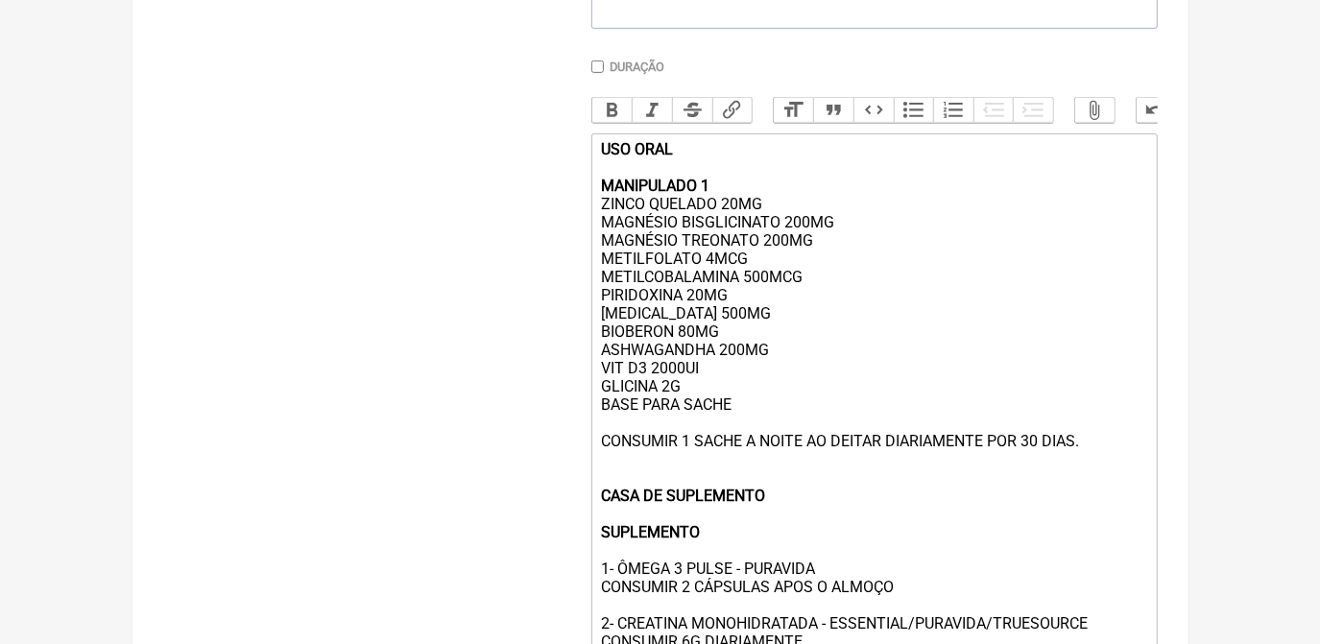
type trix-editor "<div><strong>USO ORAL<br><br>MANIPULADO 1</strong><br>ZINCO QUELADO 20MG<br>MAG…"
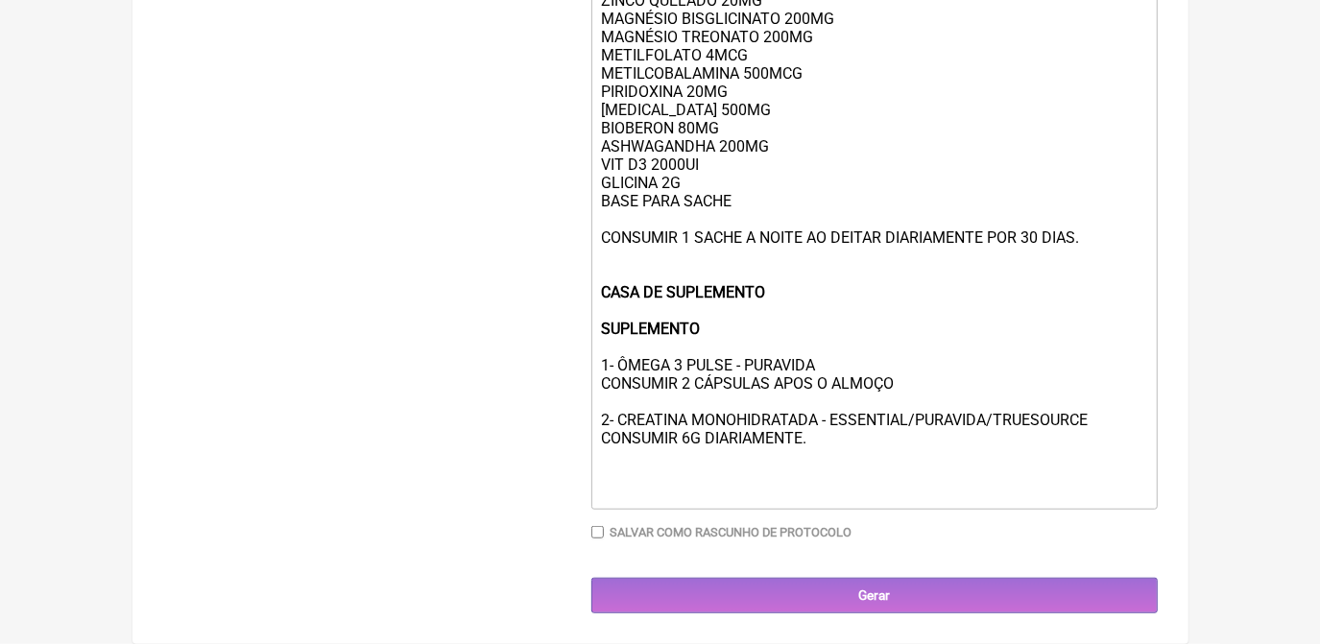
scroll to position [743, 0]
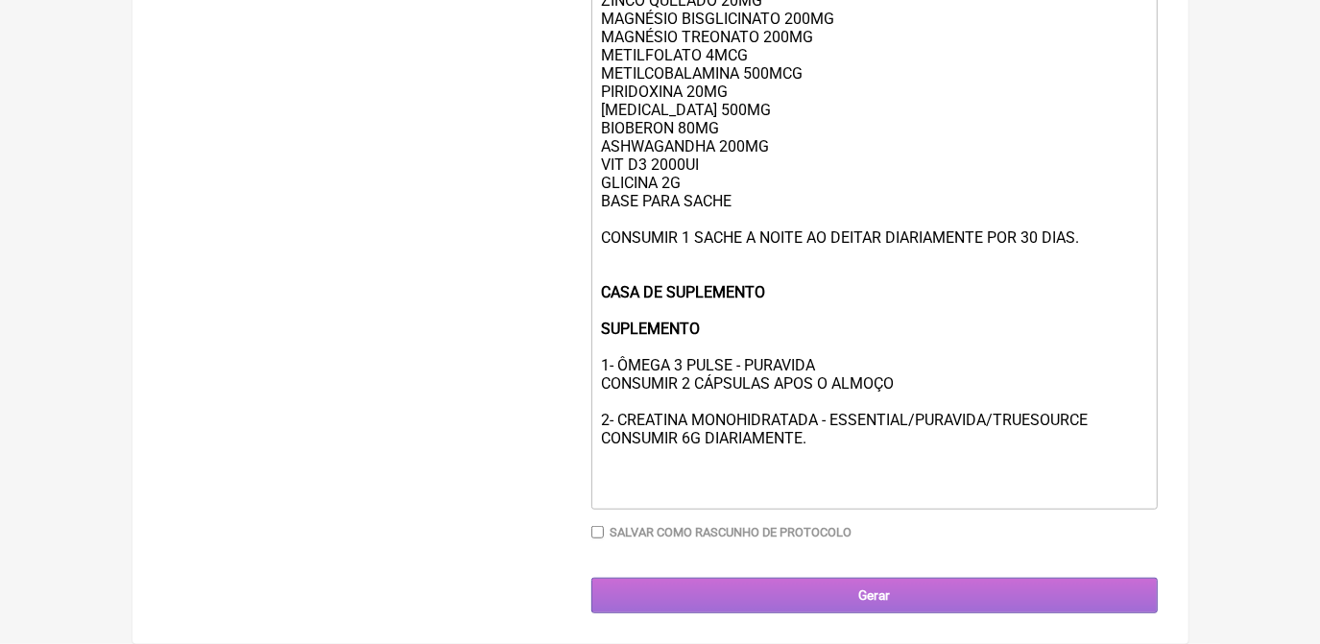
click at [1075, 594] on input "Gerar" at bounding box center [875, 596] width 567 height 36
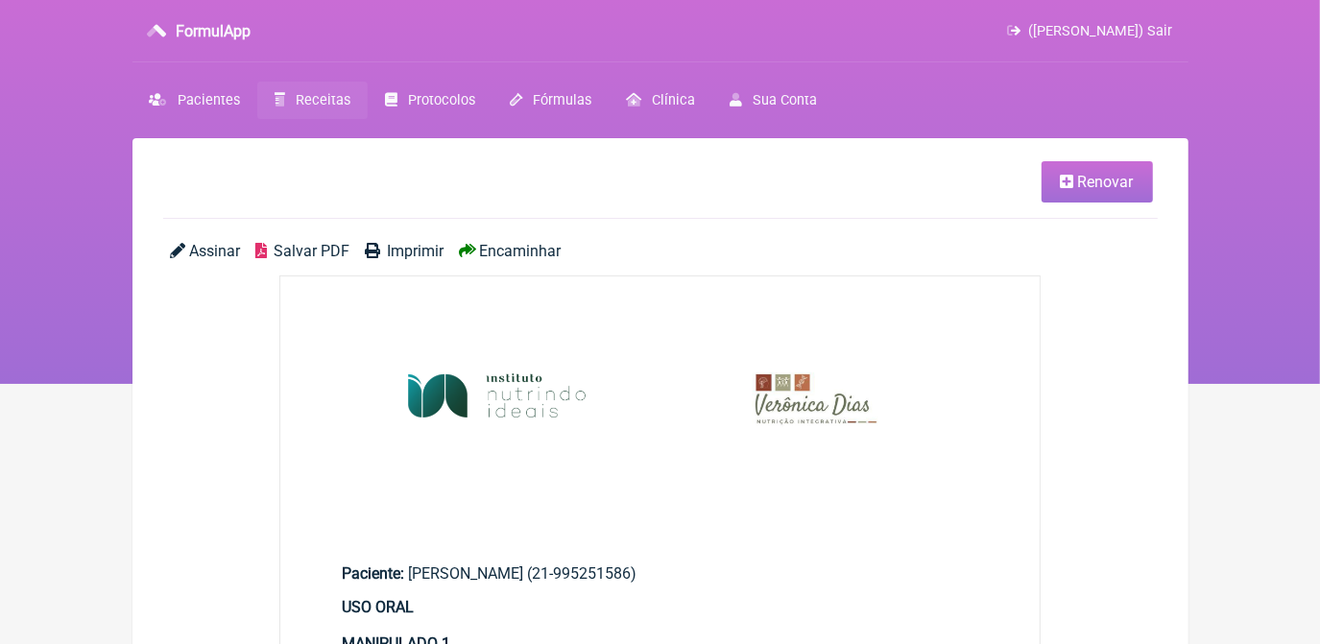
click at [309, 245] on span "Salvar PDF" at bounding box center [312, 251] width 76 height 18
click at [327, 250] on span "Salvar PDF" at bounding box center [312, 251] width 76 height 18
